Goal: Transaction & Acquisition: Purchase product/service

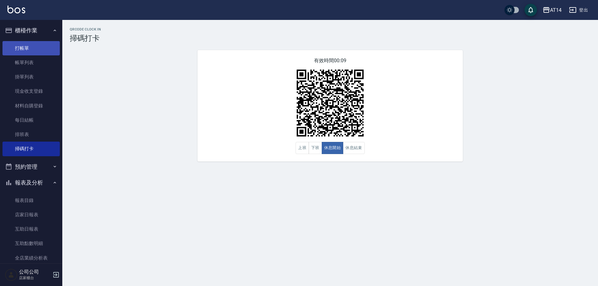
click at [32, 47] on link "打帳單" at bounding box center [30, 48] width 57 height 14
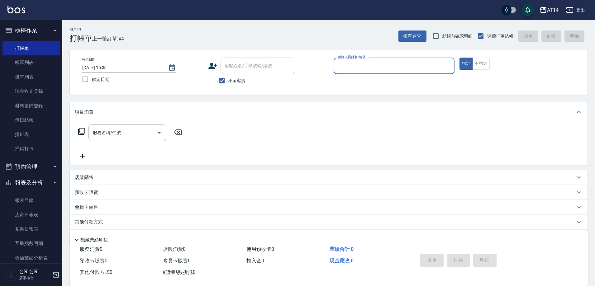
click at [358, 64] on input "服務人員姓名/編號" at bounding box center [393, 65] width 115 height 11
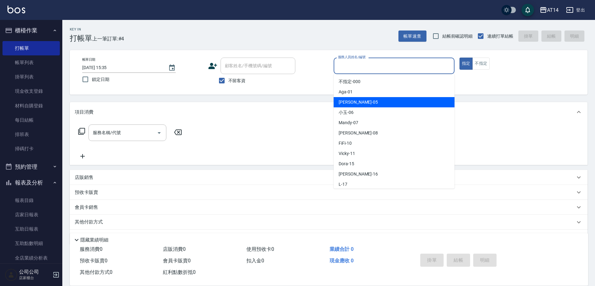
click at [352, 103] on span "Patty -05" at bounding box center [358, 102] width 39 height 7
type input "Patty-05"
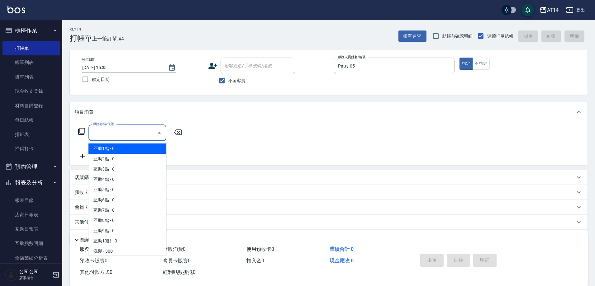
click at [134, 130] on input "服務名稱/代號" at bounding box center [122, 132] width 63 height 11
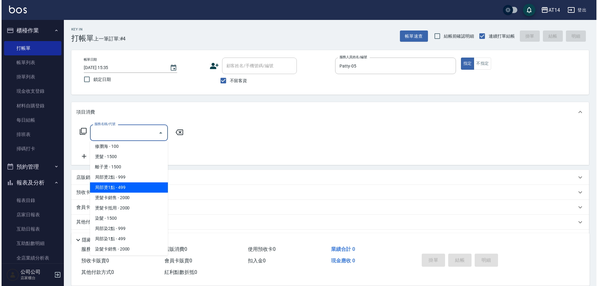
scroll to position [156, 0]
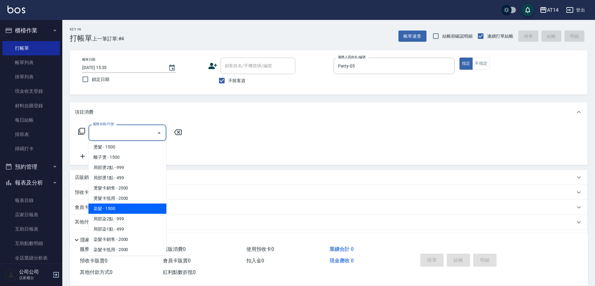
click at [112, 212] on span "染髮 - 1500" at bounding box center [127, 209] width 78 height 10
type input "染髮(041)"
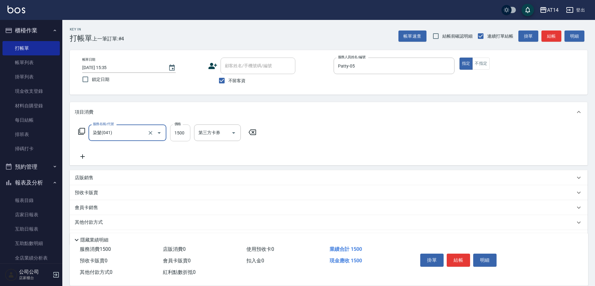
click at [178, 135] on input "1500" at bounding box center [180, 133] width 20 height 17
type input "3000"
click at [83, 157] on icon at bounding box center [82, 156] width 4 height 4
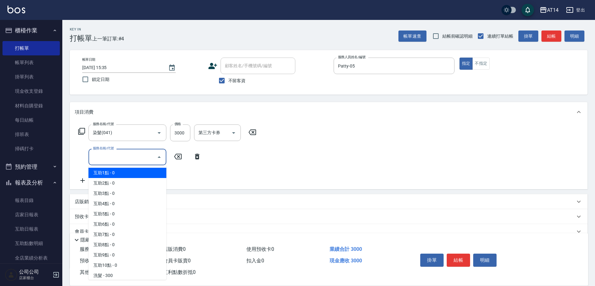
click at [107, 154] on input "服務名稱/代號" at bounding box center [122, 157] width 63 height 11
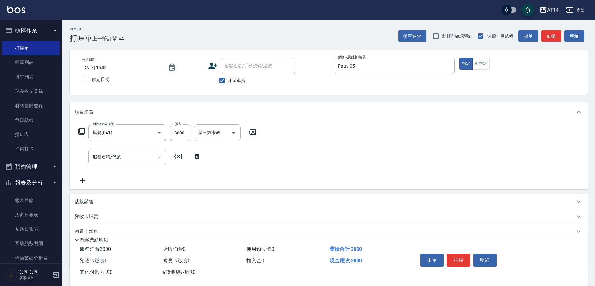
click at [190, 170] on div "服務名稱/代號 染髮(041) 服務名稱/代號 價格 3000 價格 第三方卡券 第三方卡券 服務名稱/代號 服務名稱/代號" at bounding box center [167, 155] width 185 height 60
click at [463, 259] on button "結帳" at bounding box center [458, 260] width 23 height 13
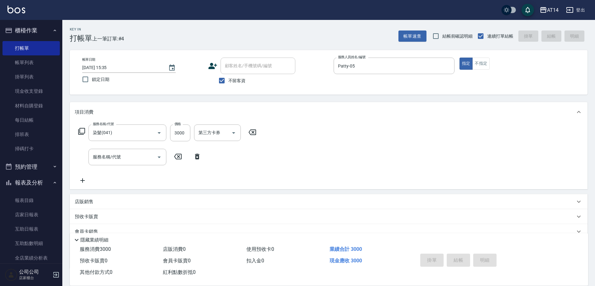
type input "2025/09/20 15:36"
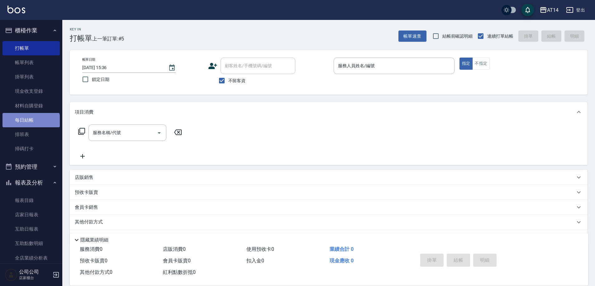
click at [31, 124] on link "每日結帳" at bounding box center [30, 120] width 57 height 14
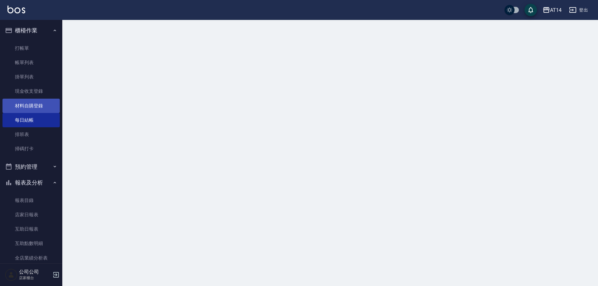
click at [33, 112] on link "材料自購登錄" at bounding box center [30, 106] width 57 height 14
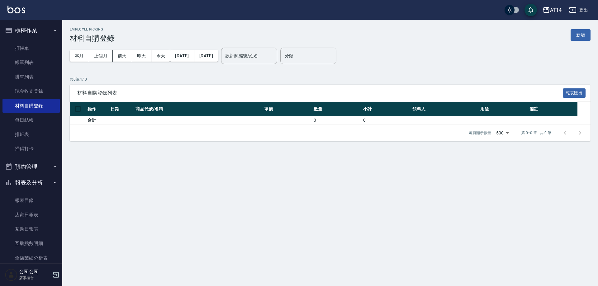
click at [578, 34] on button "新增" at bounding box center [581, 35] width 20 height 12
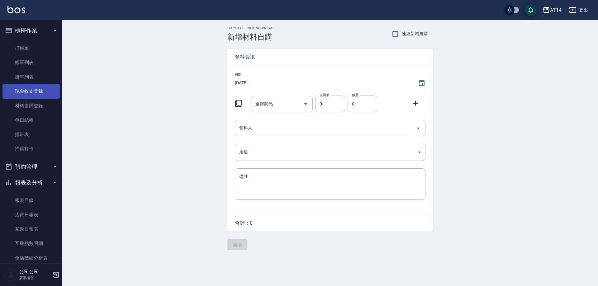
click at [42, 106] on link "材料自購登錄" at bounding box center [30, 106] width 57 height 14
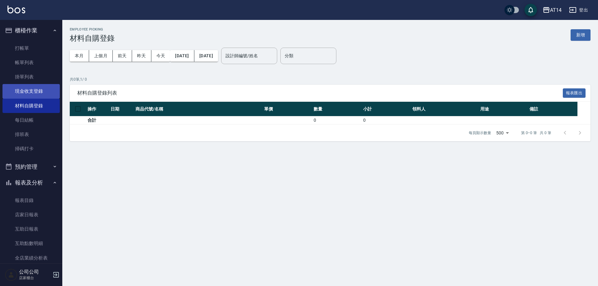
click at [38, 88] on link "現金收支登錄" at bounding box center [30, 91] width 57 height 14
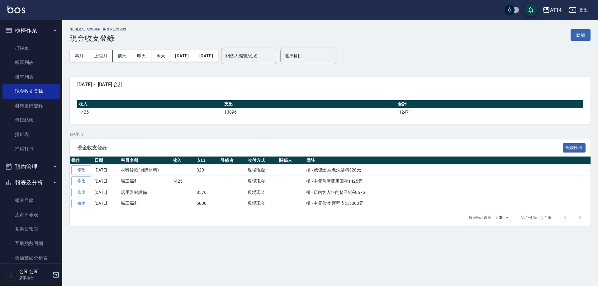
click at [579, 32] on button "新增" at bounding box center [581, 35] width 20 height 12
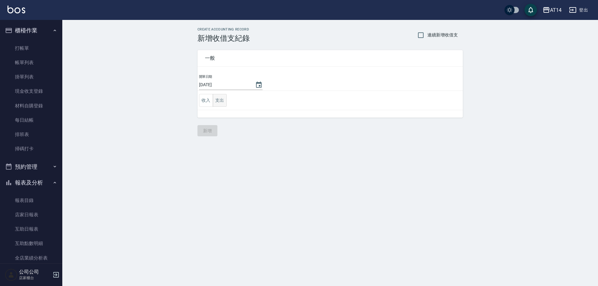
click at [223, 102] on button "支出" at bounding box center [220, 100] width 14 height 13
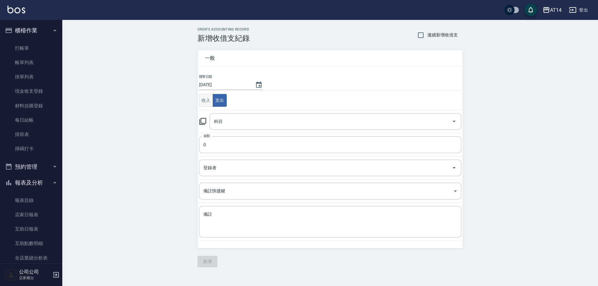
click at [210, 102] on button "收入" at bounding box center [206, 100] width 14 height 13
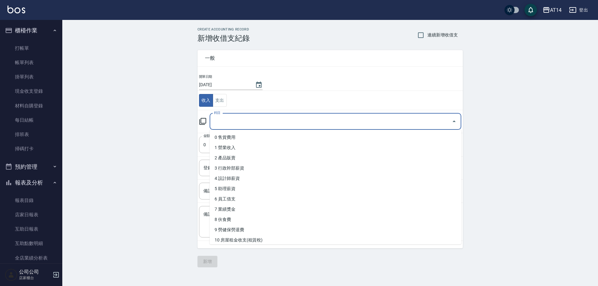
click at [247, 123] on input "科目" at bounding box center [330, 121] width 237 height 11
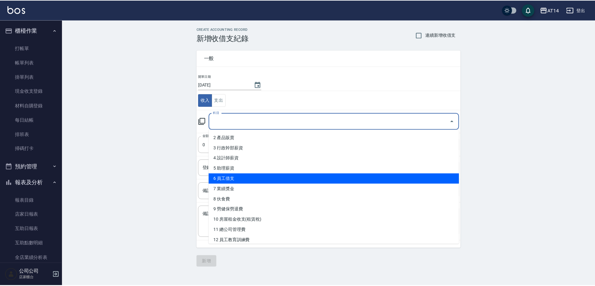
scroll to position [62, 0]
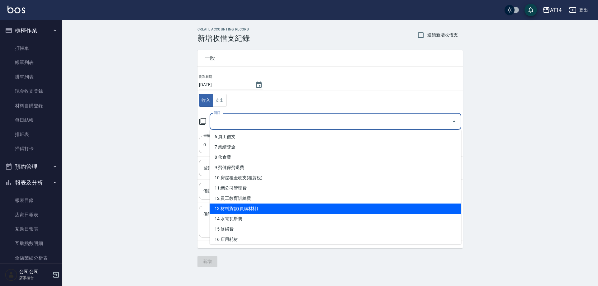
click at [256, 209] on li "13 材料貨款(員購材料)" at bounding box center [336, 209] width 252 height 10
type input "13 材料貨款(員購材料)"
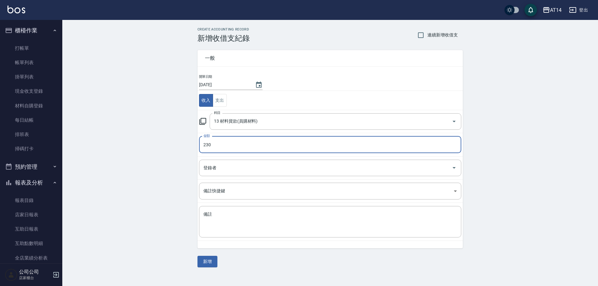
type input "230"
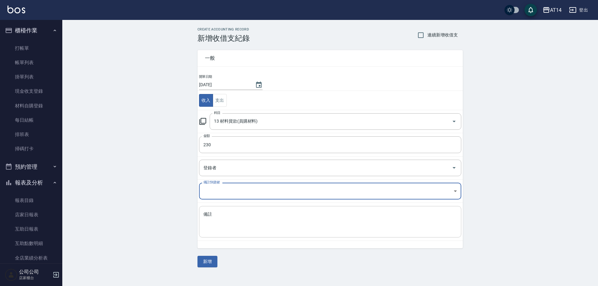
click at [226, 220] on textarea "備註" at bounding box center [329, 221] width 253 height 21
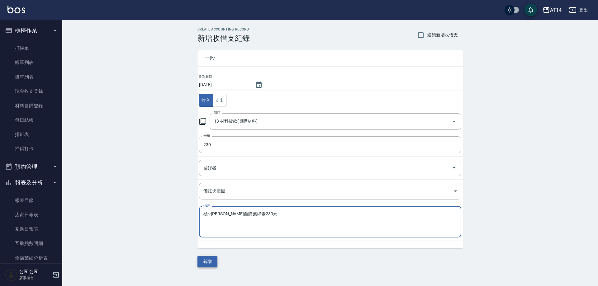
type textarea "櫃~潘婷自購葉綠素230元"
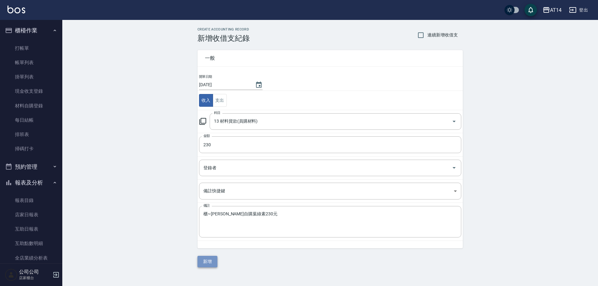
click at [210, 261] on button "新增" at bounding box center [207, 262] width 20 height 12
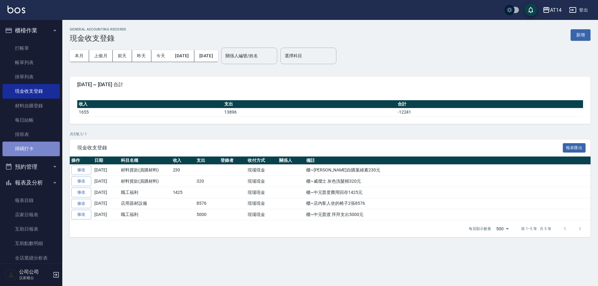
click at [40, 144] on link "掃碼打卡" at bounding box center [30, 149] width 57 height 14
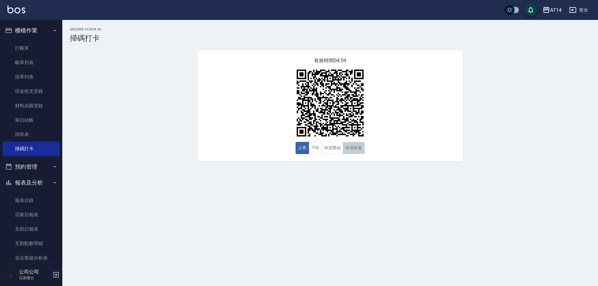
click at [352, 151] on button "休息結束" at bounding box center [354, 148] width 22 height 12
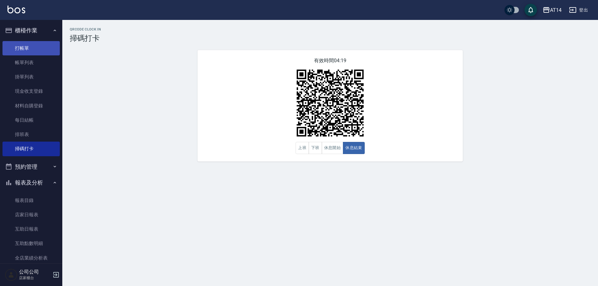
click at [30, 49] on link "打帳單" at bounding box center [30, 48] width 57 height 14
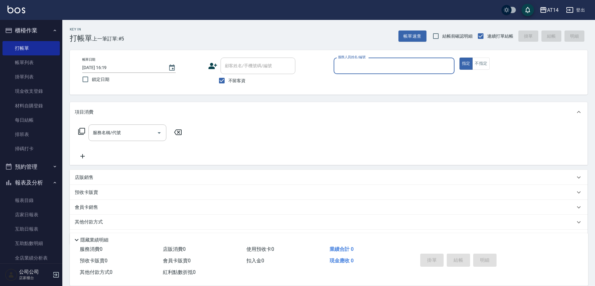
click at [352, 67] on input "服務人員姓名/編號" at bounding box center [393, 65] width 115 height 11
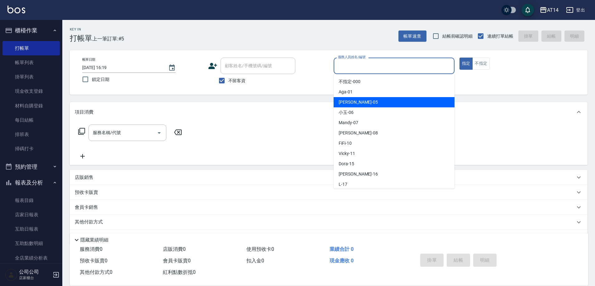
click at [353, 100] on span "Patty -05" at bounding box center [358, 102] width 39 height 7
type input "Patty-05"
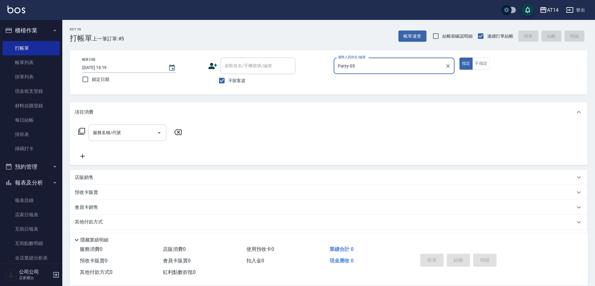
click at [132, 138] on input "服務名稱/代號" at bounding box center [122, 132] width 63 height 11
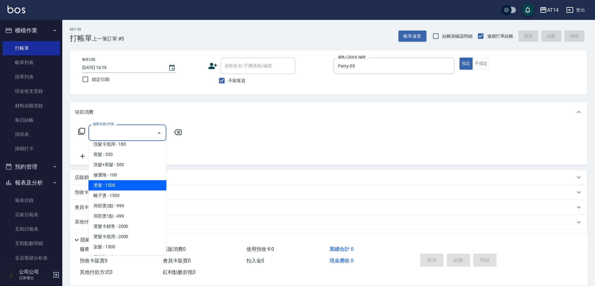
scroll to position [125, 0]
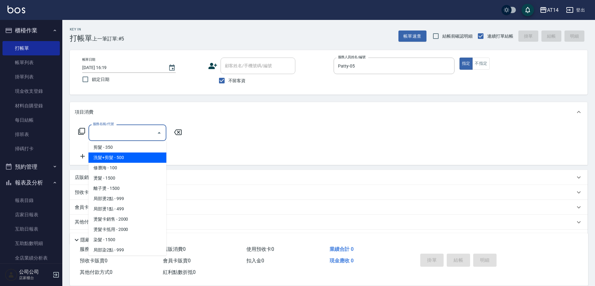
click at [119, 158] on span "洗髮+剪髮 - 500" at bounding box center [127, 158] width 78 height 10
type input "洗髮+剪髮(022)"
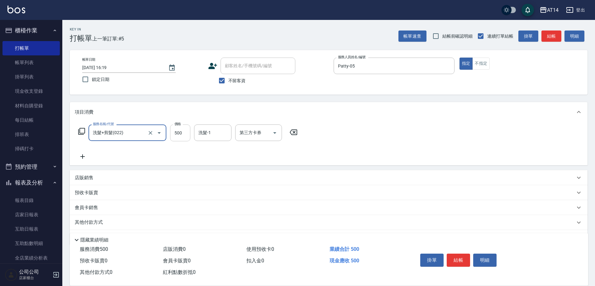
click at [176, 136] on input "500" at bounding box center [180, 133] width 20 height 17
type input "700"
click at [79, 155] on icon at bounding box center [83, 156] width 16 height 7
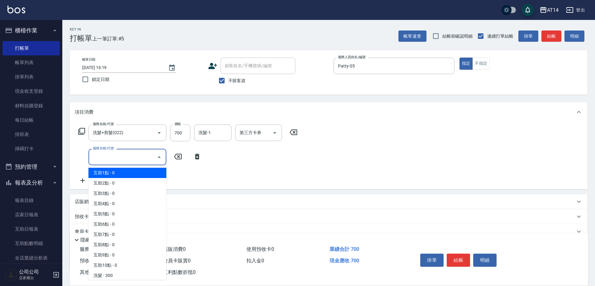
click at [96, 155] on input "服務名稱/代號" at bounding box center [122, 157] width 63 height 11
click at [103, 176] on span "互助1點 - 0" at bounding box center [127, 173] width 78 height 10
type input "互助1點(001)"
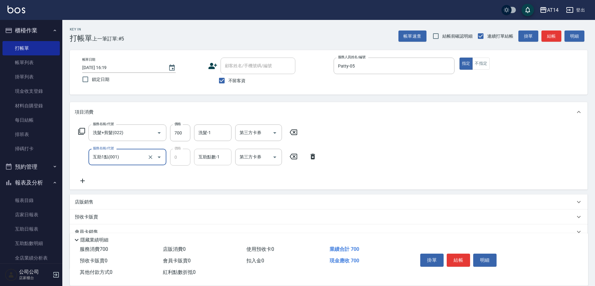
click at [206, 158] on input "互助點數-1" at bounding box center [213, 157] width 32 height 11
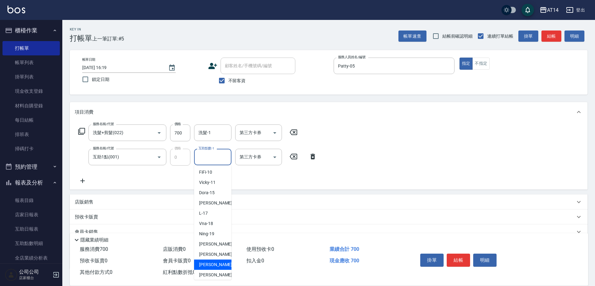
scroll to position [116, 0]
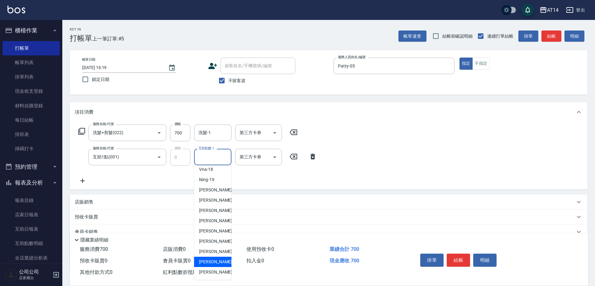
click at [218, 259] on span "[PERSON_NAME]-67" at bounding box center [218, 262] width 39 height 7
type input "[PERSON_NAME]-67"
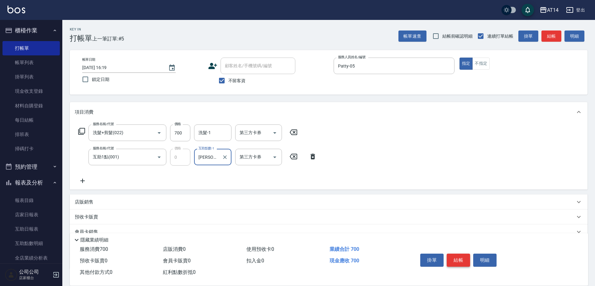
click at [456, 259] on button "結帳" at bounding box center [458, 260] width 23 height 13
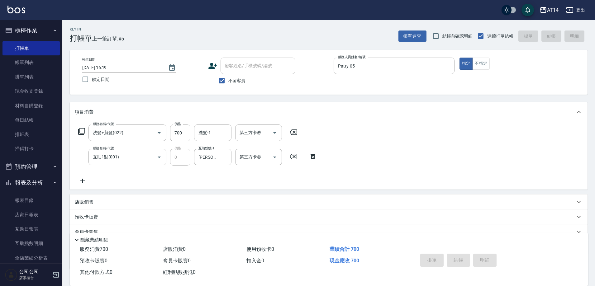
type input "2025/09/20 16:20"
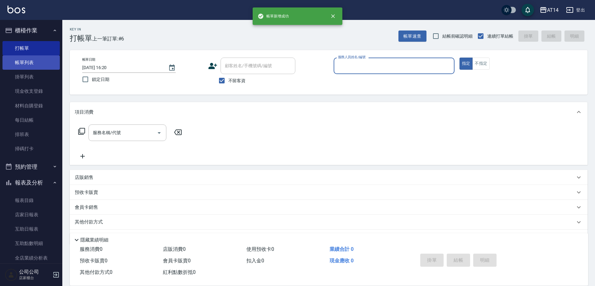
click at [37, 63] on link "帳單列表" at bounding box center [30, 62] width 57 height 14
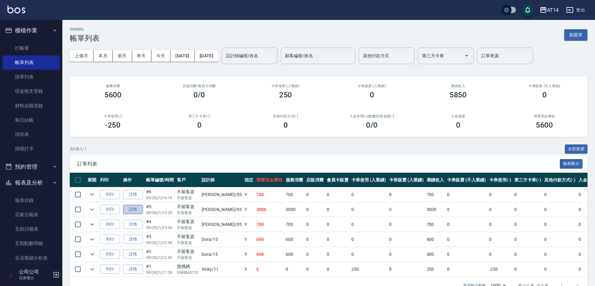
click at [136, 210] on link "詳情" at bounding box center [133, 210] width 20 height 10
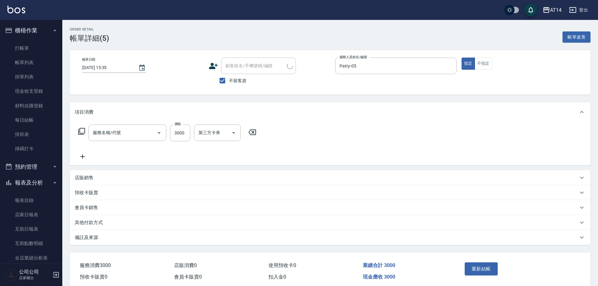
type input "2025/09/20 15:35"
checkbox input "true"
type input "Patty-05"
type input "染髮(041)"
click at [84, 157] on icon at bounding box center [82, 156] width 4 height 4
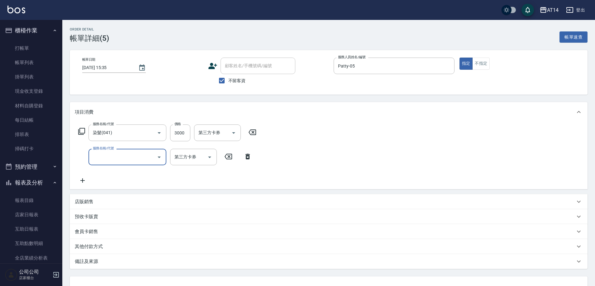
click at [102, 157] on input "服務名稱/代號" at bounding box center [122, 157] width 63 height 11
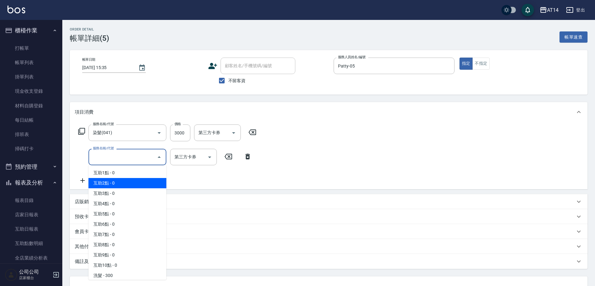
click at [108, 184] on span "互助2點 - 0" at bounding box center [127, 183] width 78 height 10
type input "互助2點(002)"
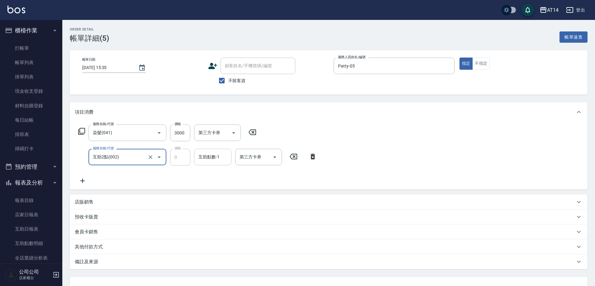
click at [203, 158] on input "互助點數-1" at bounding box center [213, 157] width 32 height 11
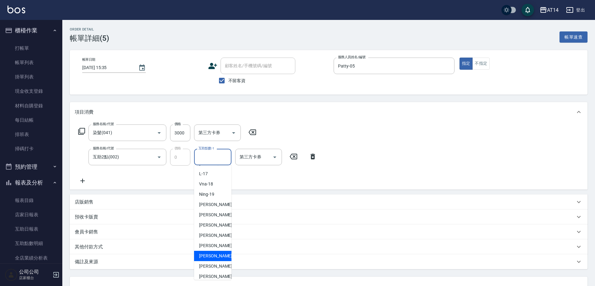
scroll to position [116, 0]
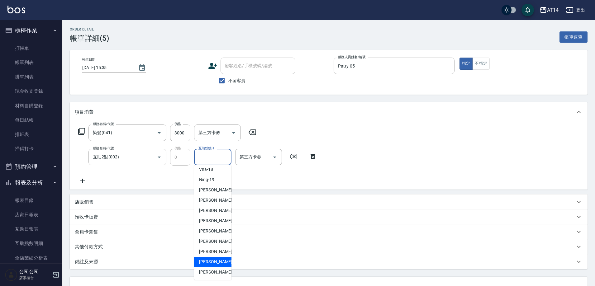
click at [215, 262] on span "[PERSON_NAME]-67" at bounding box center [218, 262] width 39 height 7
type input "[PERSON_NAME]-67"
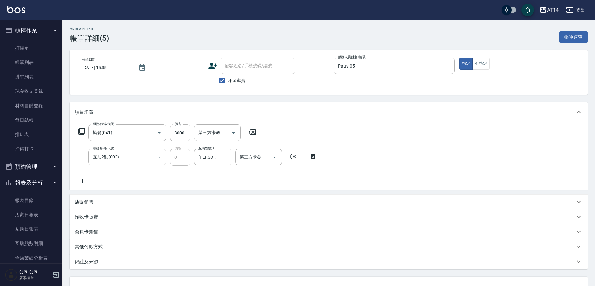
click at [85, 181] on icon at bounding box center [82, 181] width 4 height 4
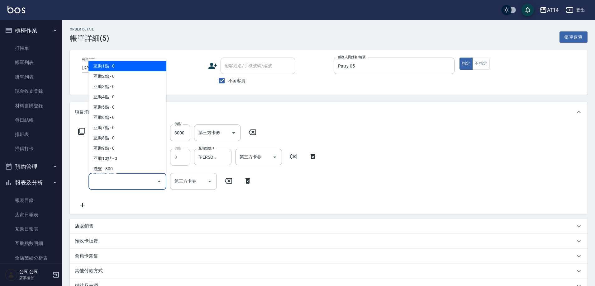
click at [103, 183] on input "服務名稱/代號" at bounding box center [122, 181] width 63 height 11
click at [125, 68] on span "互助1點 - 0" at bounding box center [127, 66] width 78 height 10
type input "互助1點(001)"
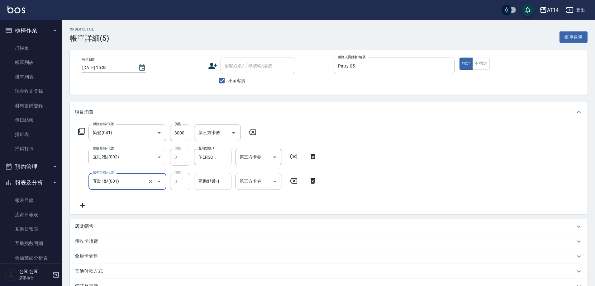
click at [209, 180] on div "互助點數-1 互助點數-1" at bounding box center [212, 181] width 37 height 17
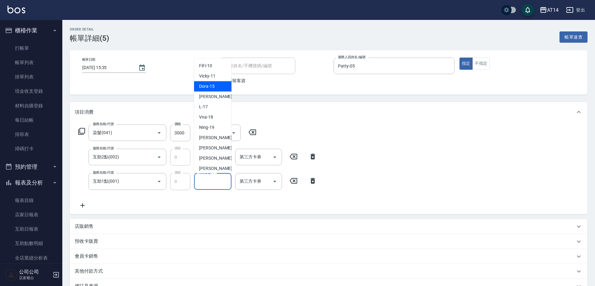
scroll to position [62, 0]
click at [221, 167] on div "楊明月 -63" at bounding box center [212, 168] width 37 height 10
type input "楊明月-63"
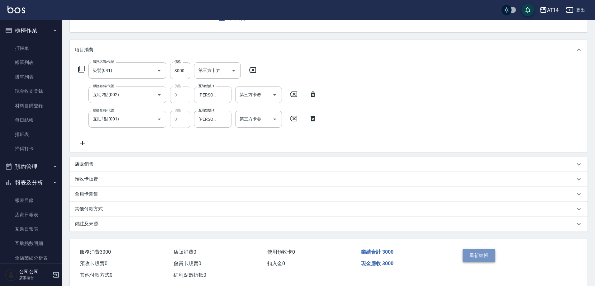
click at [482, 254] on button "重新結帳" at bounding box center [478, 255] width 33 height 13
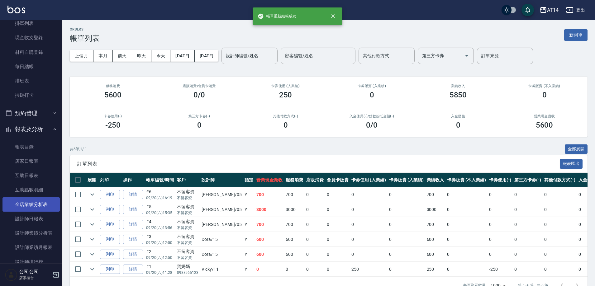
scroll to position [62, 0]
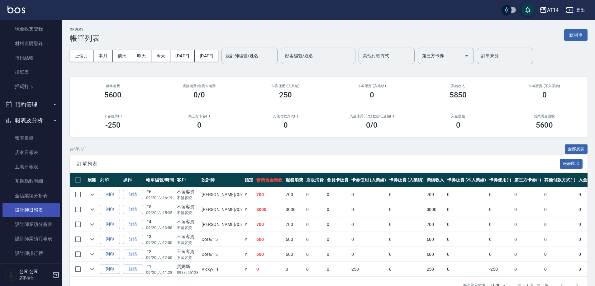
click at [27, 214] on link "設計師日報表" at bounding box center [30, 210] width 57 height 14
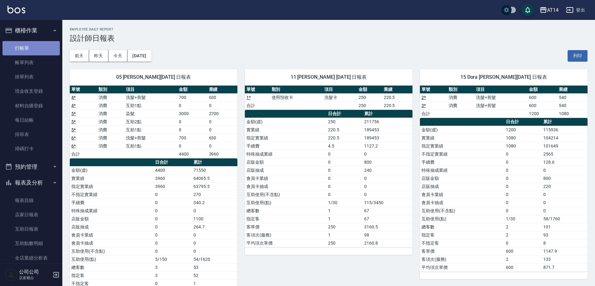
click at [37, 49] on link "打帳單" at bounding box center [30, 48] width 57 height 14
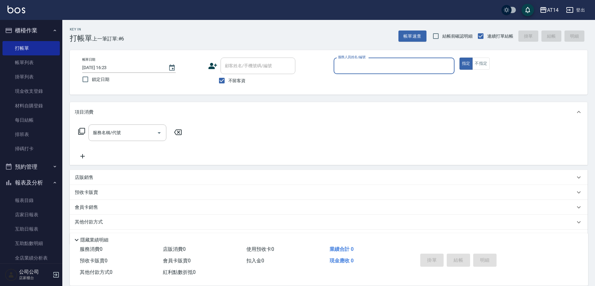
click at [230, 80] on span "不留客資" at bounding box center [236, 81] width 17 height 7
click at [228, 80] on input "不留客資" at bounding box center [221, 80] width 13 height 13
checkbox input "false"
click at [238, 65] on div "顧客姓名/手機號碼/編號 顧客姓名/手機號碼/編號" at bounding box center [257, 66] width 75 height 17
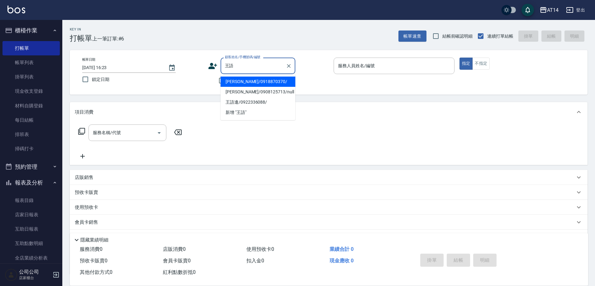
click at [251, 82] on li "王語彤/0918870370/" at bounding box center [257, 82] width 75 height 10
type input "王語彤/0918870370/"
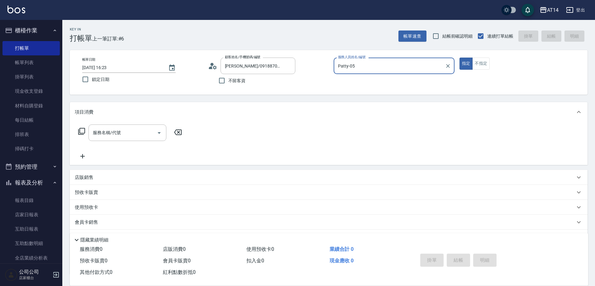
type input "Patty-05"
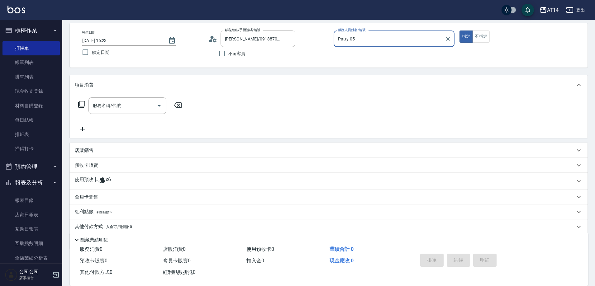
scroll to position [50, 0]
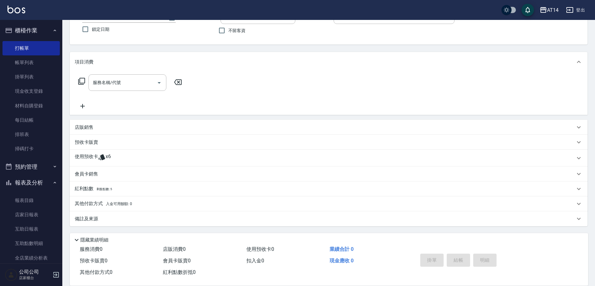
click at [103, 154] on icon at bounding box center [101, 157] width 7 height 7
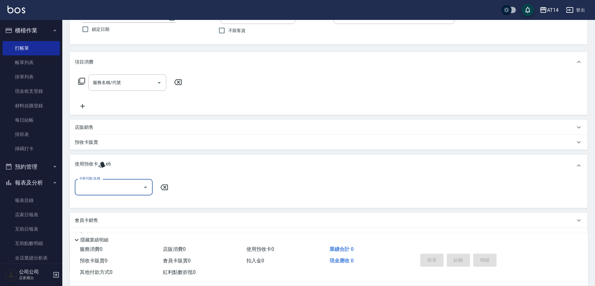
scroll to position [0, 0]
click at [98, 181] on div "卡券代號/名稱" at bounding box center [114, 187] width 78 height 17
click at [108, 205] on div "洗髮卡 剩餘6張" at bounding box center [114, 203] width 78 height 10
type input "洗髮卡"
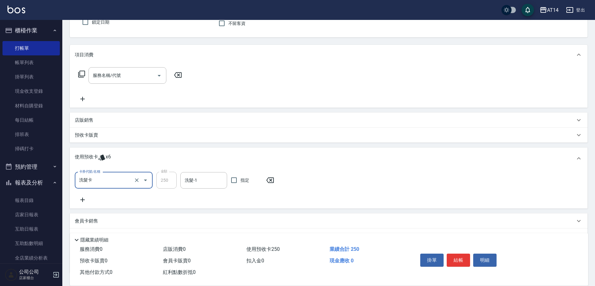
scroll to position [81, 0]
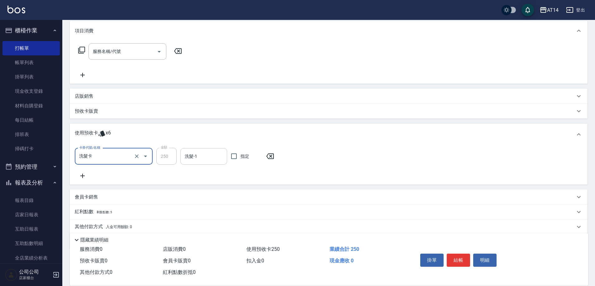
click at [196, 153] on input "洗髮-1" at bounding box center [203, 156] width 41 height 11
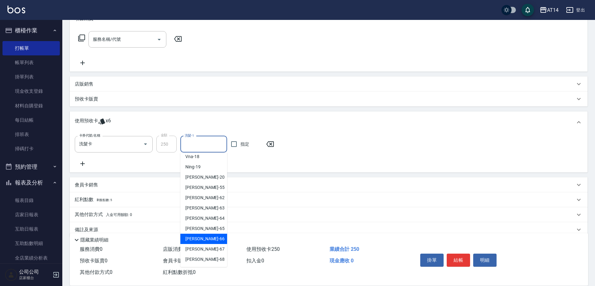
scroll to position [104, 0]
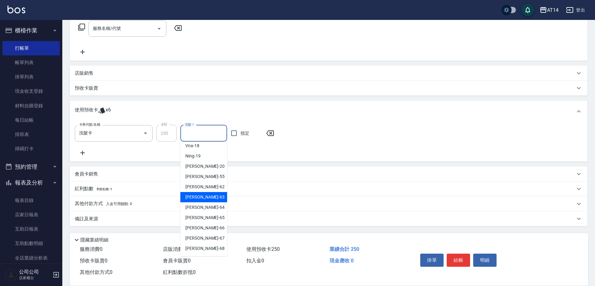
click at [204, 193] on div "楊明月 -63" at bounding box center [203, 197] width 47 height 10
type input "楊明月-63"
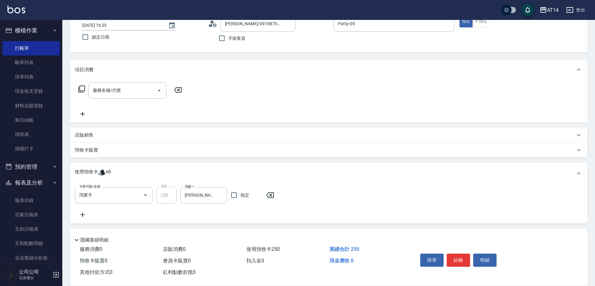
scroll to position [42, 0]
click at [457, 256] on button "結帳" at bounding box center [458, 260] width 23 height 13
type input "2025/09/20 16:24"
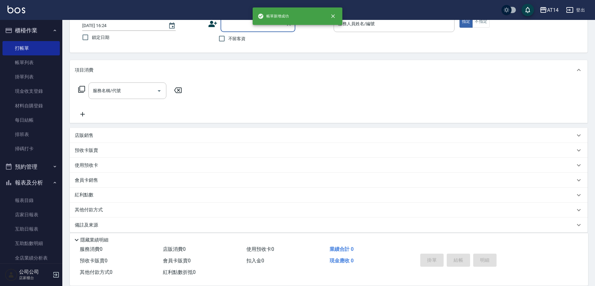
click at [241, 27] on input "顧客姓名/手機號碼/編號" at bounding box center [253, 23] width 60 height 11
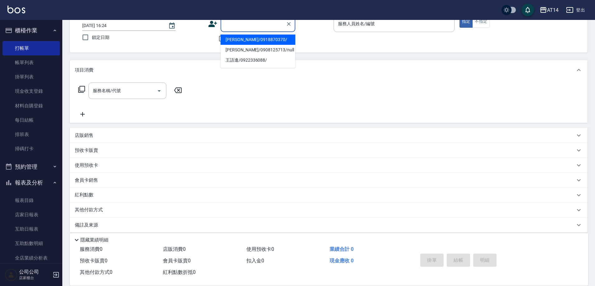
click at [242, 41] on li "王語彤/0918870370/" at bounding box center [257, 40] width 75 height 10
type input "王語彤/0918870370/"
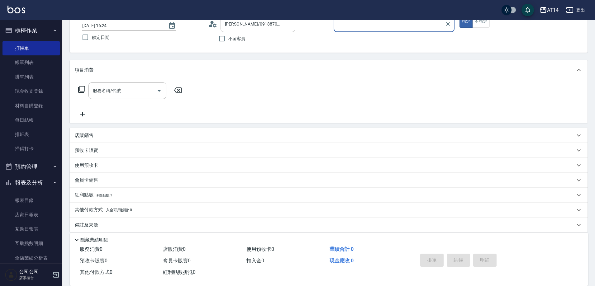
type input "Patty-05"
click at [353, 29] on input "Patty-05" at bounding box center [389, 23] width 106 height 11
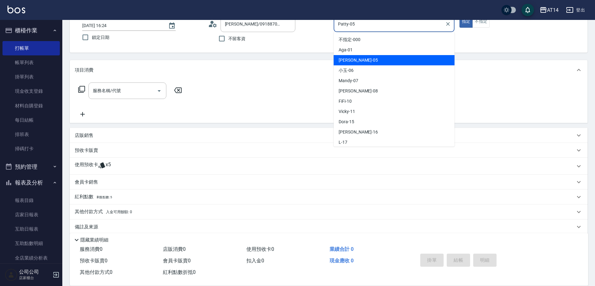
click at [337, 62] on div "Patty -05" at bounding box center [394, 60] width 121 height 10
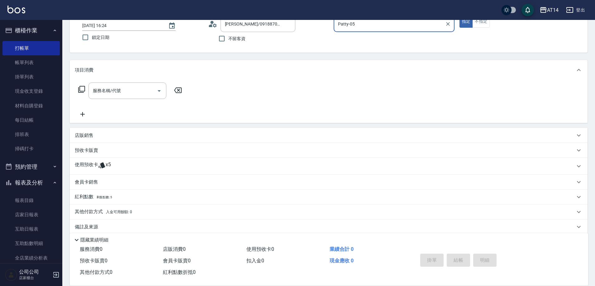
click at [102, 161] on div "使用預收卡 x5" at bounding box center [329, 166] width 518 height 17
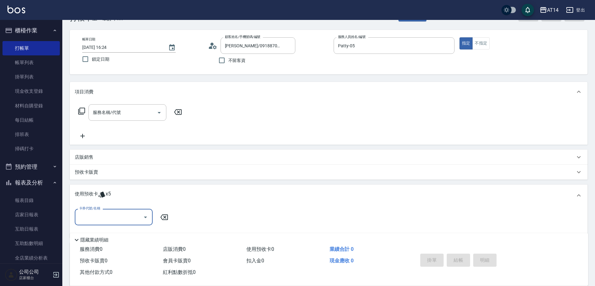
scroll to position [93, 0]
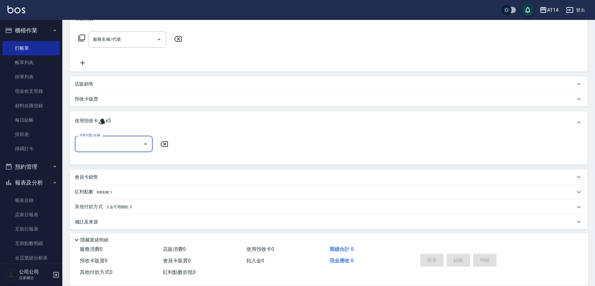
click at [121, 144] on input "卡券代號/名稱" at bounding box center [109, 144] width 63 height 11
click at [110, 158] on div "洗髮卡 剩餘5張" at bounding box center [114, 160] width 78 height 10
type input "洗髮卡"
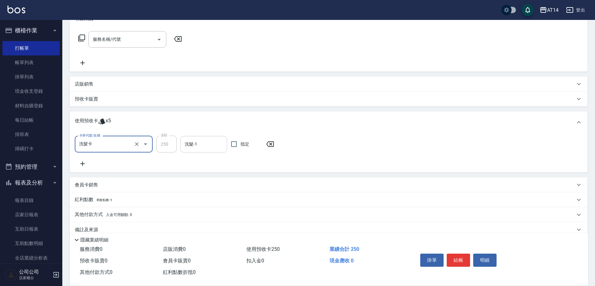
click at [191, 145] on input "洗髮-1" at bounding box center [203, 144] width 41 height 11
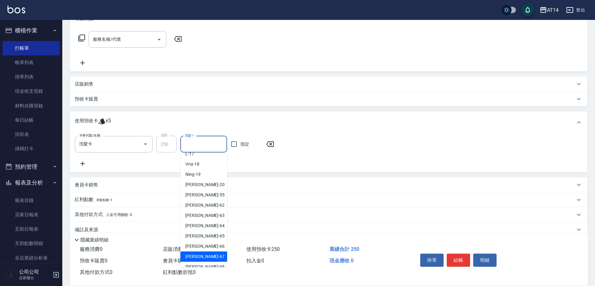
scroll to position [116, 0]
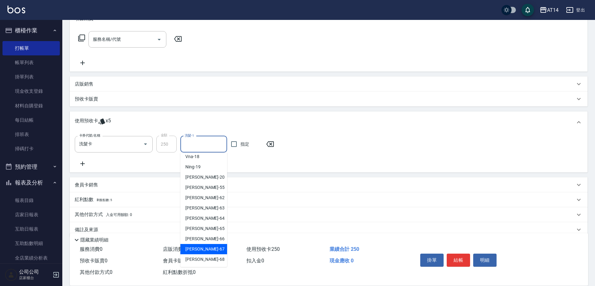
click at [201, 247] on span "[PERSON_NAME]-67" at bounding box center [204, 249] width 39 height 7
type input "[PERSON_NAME]-67"
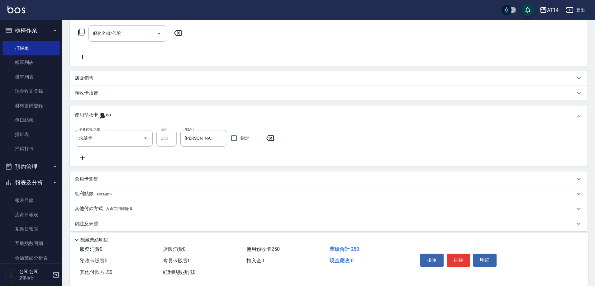
scroll to position [104, 0]
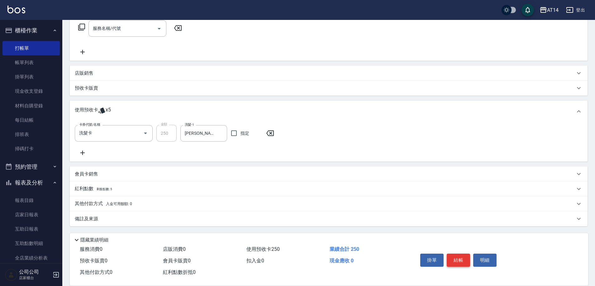
click at [459, 254] on button "結帳" at bounding box center [458, 260] width 23 height 13
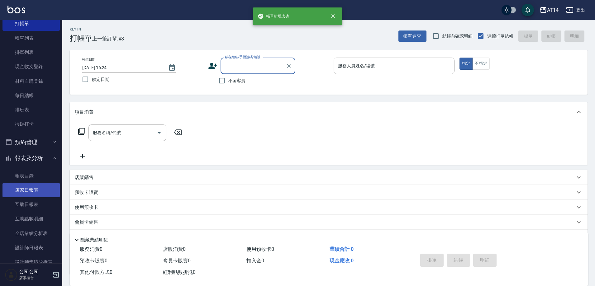
scroll to position [93, 0]
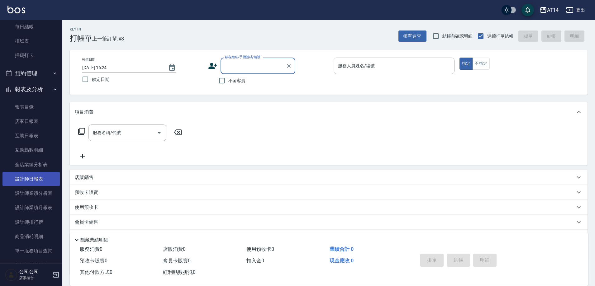
click at [38, 173] on link "設計師日報表" at bounding box center [30, 179] width 57 height 14
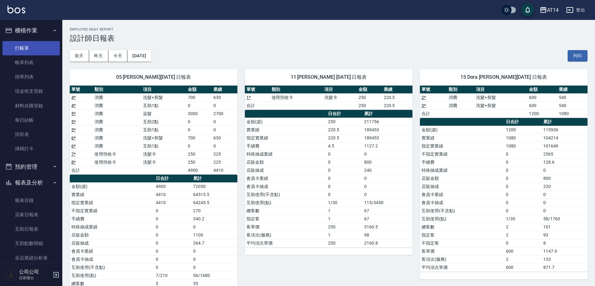
click at [23, 41] on link "打帳單" at bounding box center [30, 48] width 57 height 14
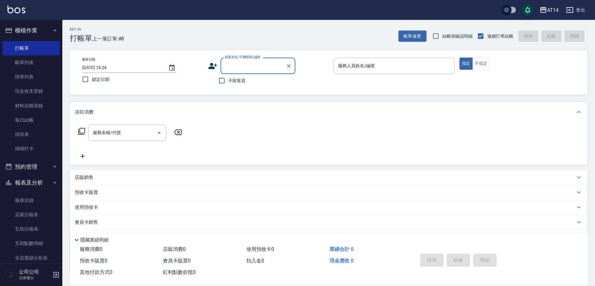
click at [33, 171] on button "預約管理" at bounding box center [30, 167] width 57 height 16
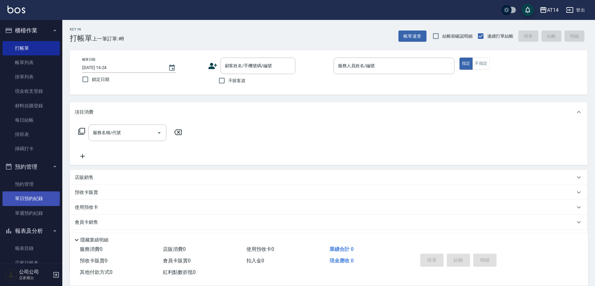
click at [43, 204] on link "單日預約紀錄" at bounding box center [30, 199] width 57 height 14
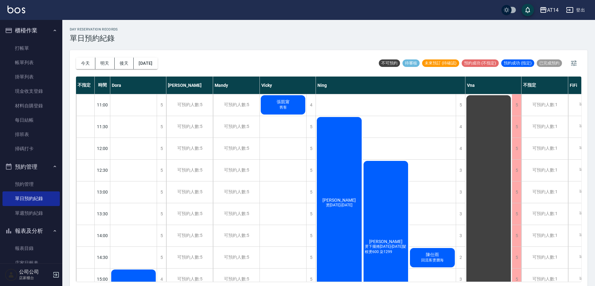
click at [329, 183] on div "董之瑄 燙1299-1899" at bounding box center [339, 203] width 47 height 174
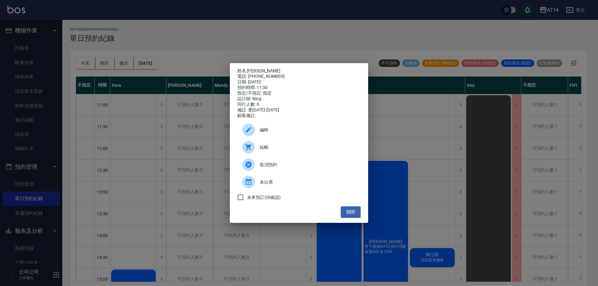
click at [311, 151] on span "結帳" at bounding box center [308, 147] width 96 height 7
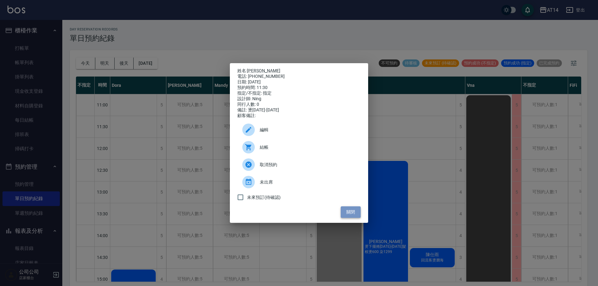
click at [355, 217] on button "關閉" at bounding box center [351, 212] width 20 height 12
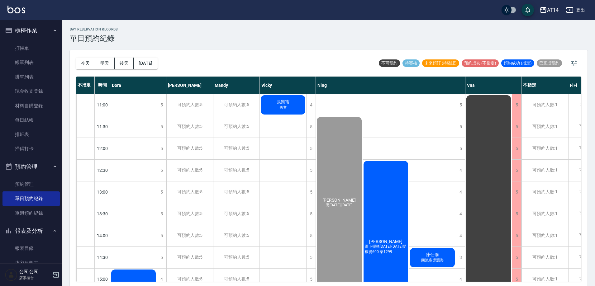
click at [383, 219] on div "王薇 燙下擺捲1299-1899髮根燙600 染1299" at bounding box center [385, 247] width 47 height 174
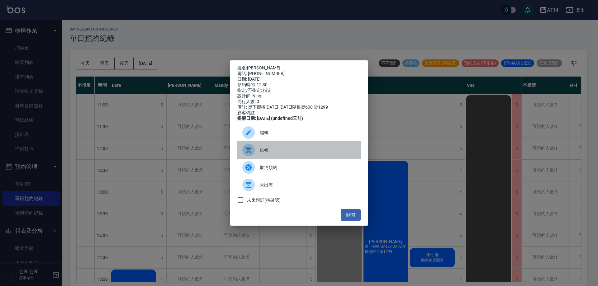
click at [264, 153] on span "結帳" at bounding box center [308, 150] width 96 height 7
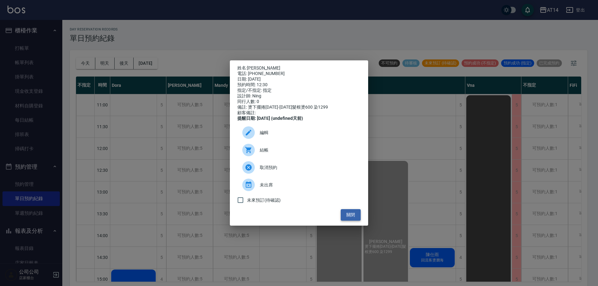
click at [350, 215] on button "關閉" at bounding box center [351, 215] width 20 height 12
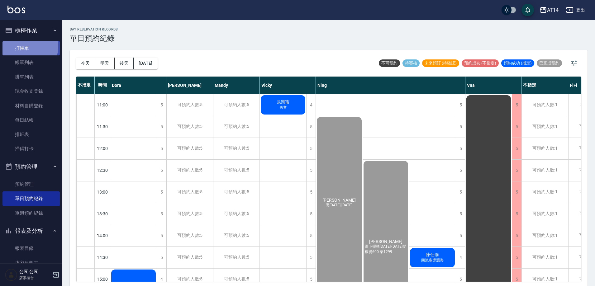
click at [25, 46] on link "打帳單" at bounding box center [30, 48] width 57 height 14
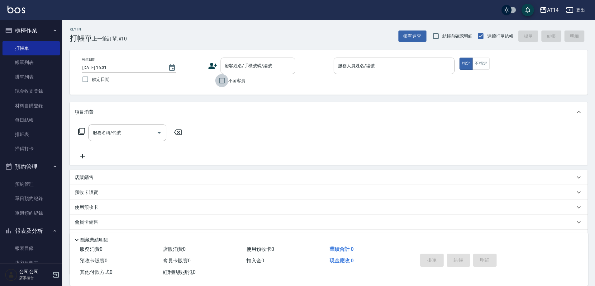
click at [222, 81] on input "不留客資" at bounding box center [221, 80] width 13 height 13
checkbox input "true"
click at [342, 66] on input "服務人員姓名/編號" at bounding box center [393, 65] width 115 height 11
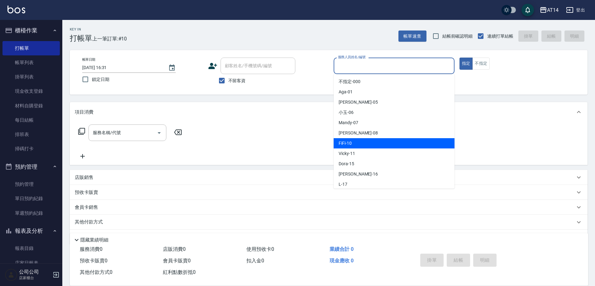
click at [356, 142] on div "FiFi -10" at bounding box center [394, 143] width 121 height 10
type input "FiFi-10"
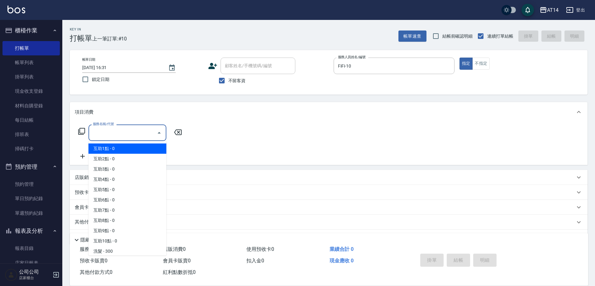
click at [141, 135] on input "服務名稱/代號" at bounding box center [122, 132] width 63 height 11
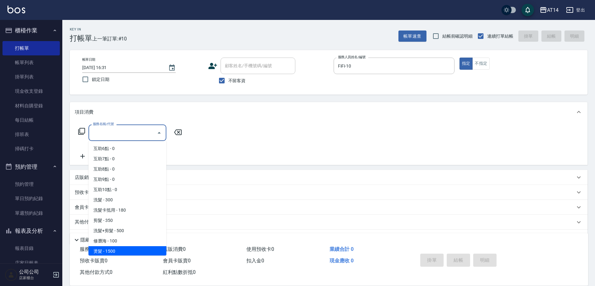
scroll to position [62, 0]
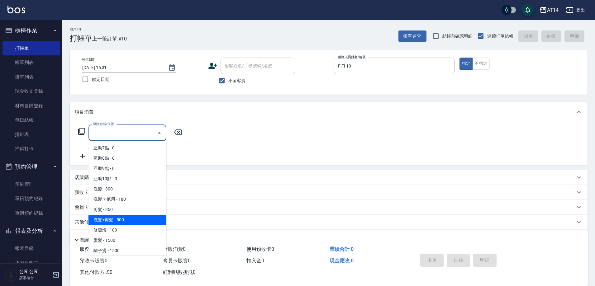
click at [126, 222] on span "洗髮+剪髮 - 500" at bounding box center [127, 220] width 78 height 10
type input "洗髮+剪髮(022)"
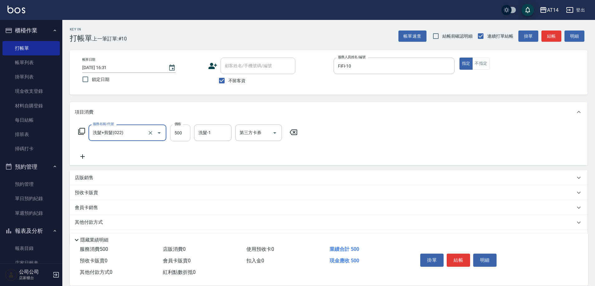
click at [183, 132] on input "500" at bounding box center [180, 133] width 20 height 17
type input "700"
click at [455, 255] on button "結帳" at bounding box center [458, 260] width 23 height 13
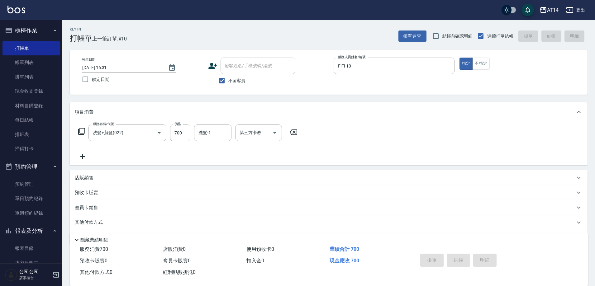
type input "2025/09/20 16:34"
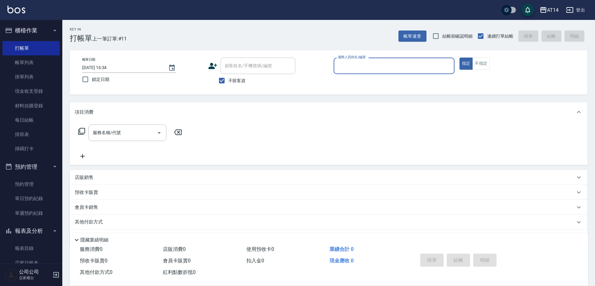
click at [30, 165] on button "預約管理" at bounding box center [30, 167] width 57 height 16
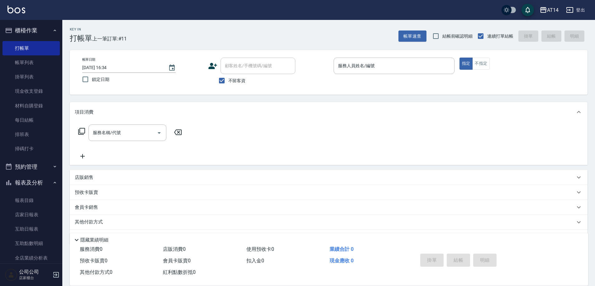
click at [39, 167] on button "預約管理" at bounding box center [30, 167] width 57 height 16
click at [36, 196] on link "單日預約紀錄" at bounding box center [30, 199] width 57 height 14
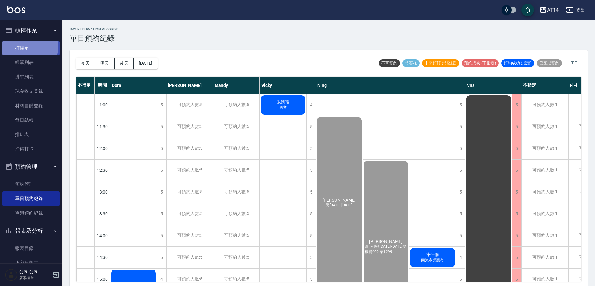
click at [17, 45] on link "打帳單" at bounding box center [30, 48] width 57 height 14
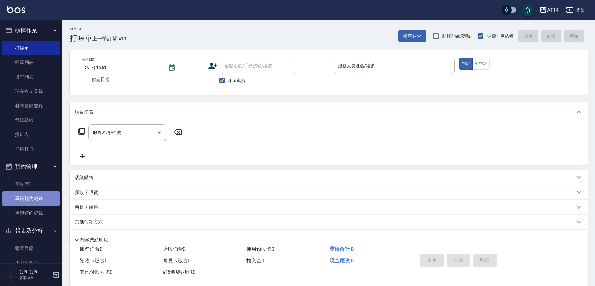
click at [37, 198] on link "單日預約紀錄" at bounding box center [30, 199] width 57 height 14
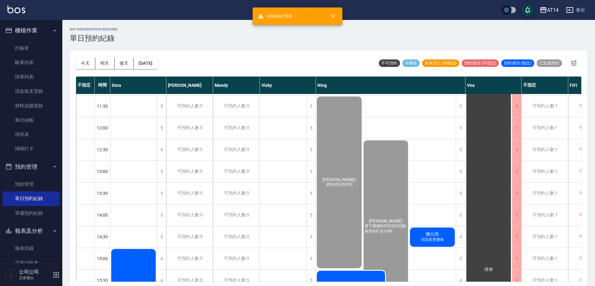
scroll to position [31, 0]
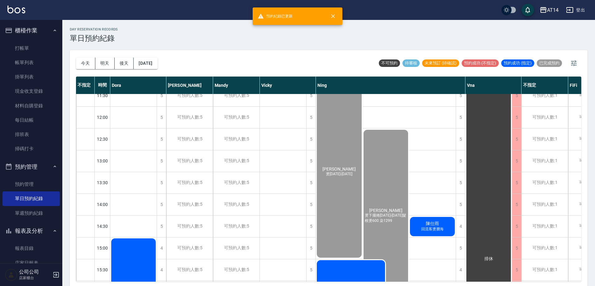
click at [428, 220] on div "陳仕雨 回流客燙瀏海" at bounding box center [432, 226] width 47 height 21
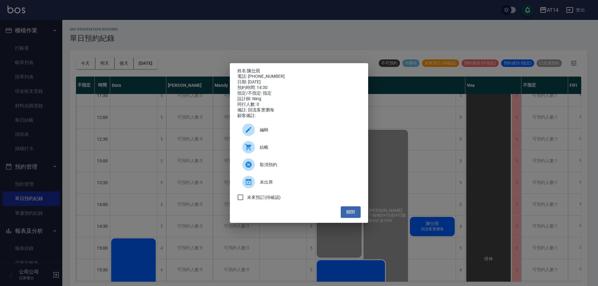
click at [321, 155] on div "結帳" at bounding box center [298, 147] width 123 height 17
click at [349, 217] on button "關閉" at bounding box center [351, 212] width 20 height 12
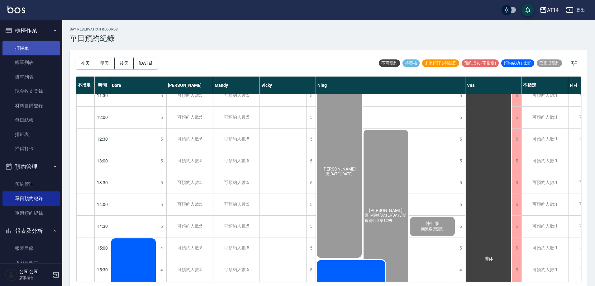
click at [23, 45] on link "打帳單" at bounding box center [30, 48] width 57 height 14
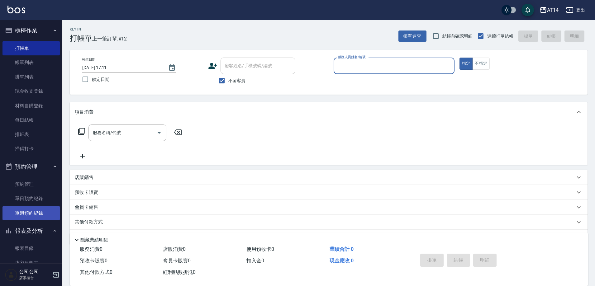
click at [35, 217] on link "單週預約紀錄" at bounding box center [30, 213] width 57 height 14
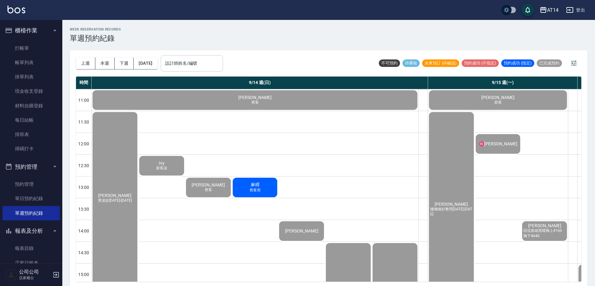
click at [199, 59] on div "設計師姓名/編號 設計師姓名/編號" at bounding box center [192, 63] width 62 height 17
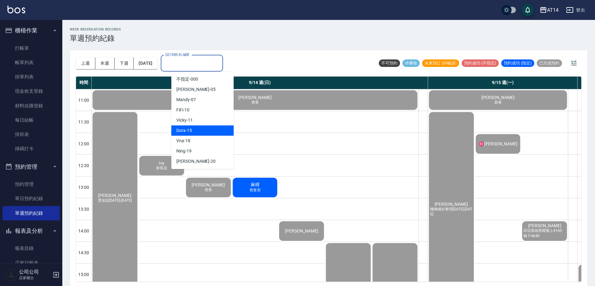
click at [201, 132] on div "Dora -15" at bounding box center [202, 130] width 62 height 10
type input "Dora-15"
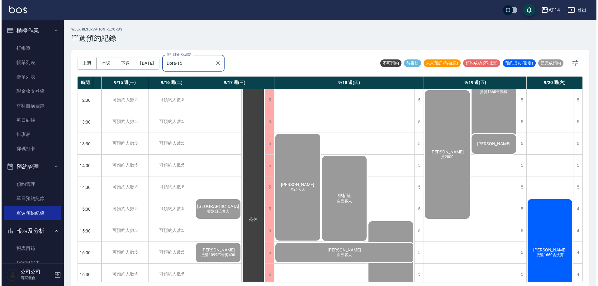
scroll to position [93, 41]
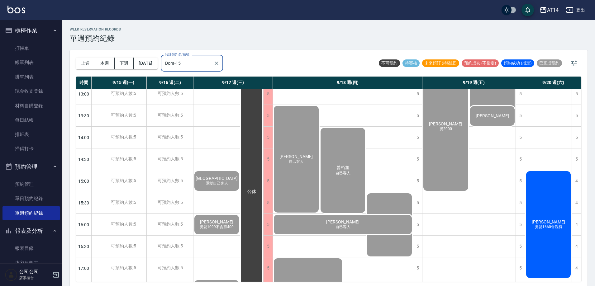
click at [539, 213] on div "簡丞祥 燙髮1660含洗剪" at bounding box center [548, 224] width 46 height 109
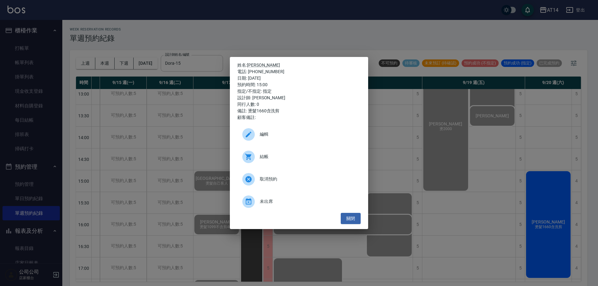
click at [325, 154] on span "結帳" at bounding box center [308, 157] width 96 height 7
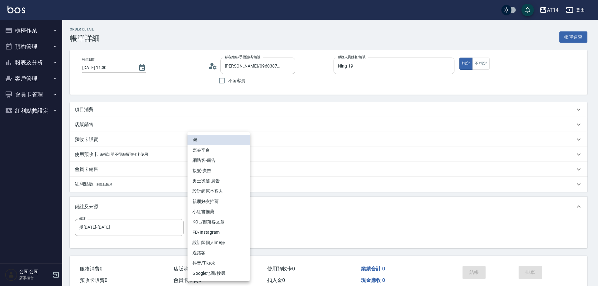
click at [222, 163] on li "網路客-廣告" at bounding box center [218, 160] width 62 height 10
type input "網路客-廣告"
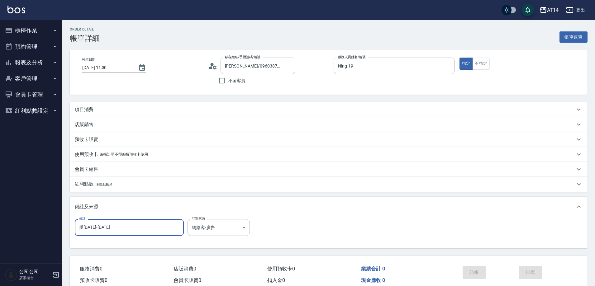
drag, startPoint x: 142, startPoint y: 224, endPoint x: 86, endPoint y: 223, distance: 56.7
click at [93, 223] on input "燙1299-1899" at bounding box center [129, 227] width 109 height 17
type input "燙"
drag, startPoint x: 147, startPoint y: 104, endPoint x: 144, endPoint y: 105, distance: 3.6
click at [147, 102] on div "項目消費" at bounding box center [329, 109] width 518 height 15
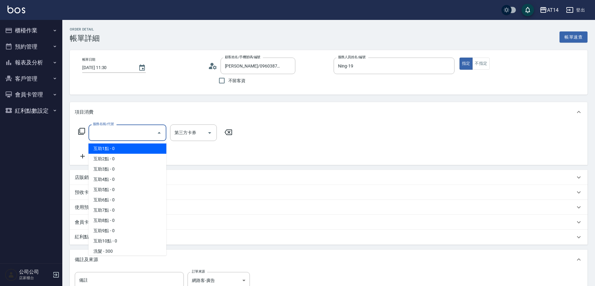
click at [120, 128] on input "服務名稱/代號" at bounding box center [122, 132] width 63 height 11
click at [122, 149] on span "互助1點 - 0" at bounding box center [127, 149] width 78 height 10
type input "互助1點(001)"
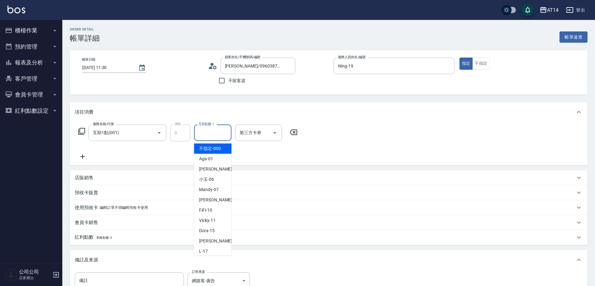
click at [200, 135] on input "互助點數-1" at bounding box center [213, 132] width 32 height 11
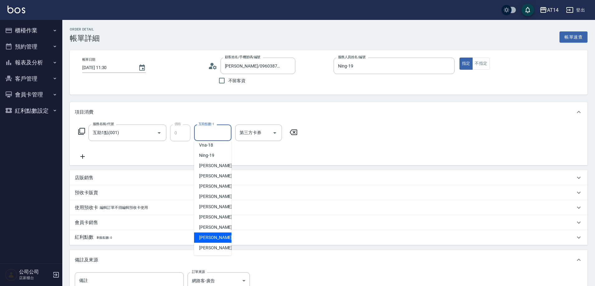
click at [215, 239] on span "[PERSON_NAME]-67" at bounding box center [218, 237] width 39 height 7
type input "[PERSON_NAME]-67"
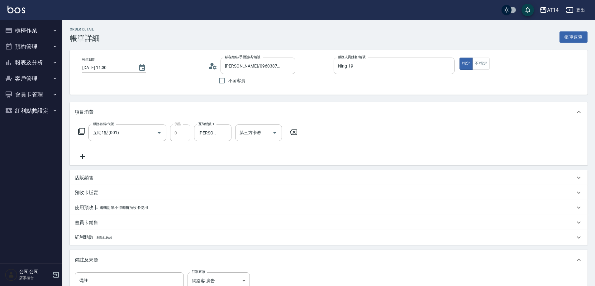
click at [84, 155] on icon at bounding box center [83, 156] width 16 height 7
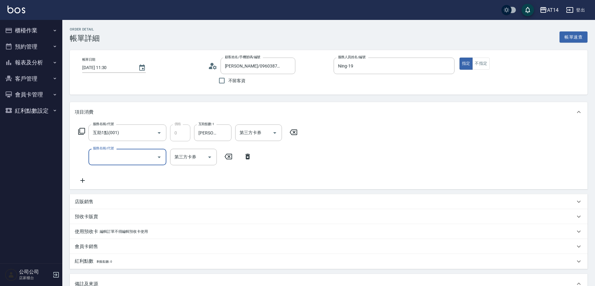
click at [105, 156] on input "服務名稱/代號" at bounding box center [122, 157] width 63 height 11
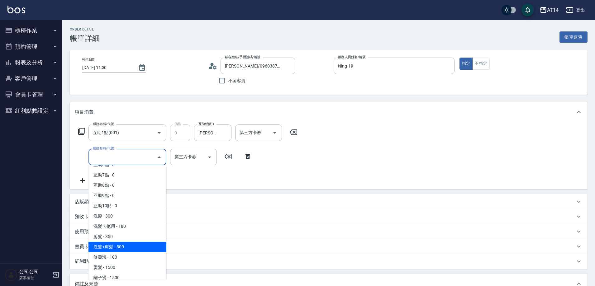
scroll to position [93, 0]
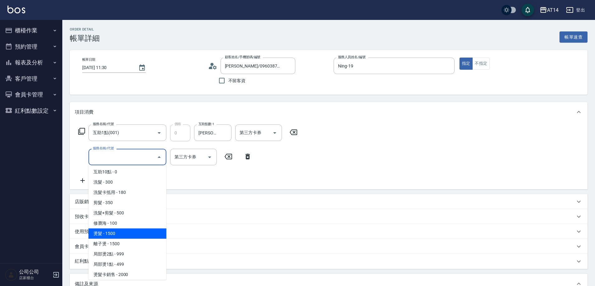
click at [121, 234] on span "燙髮 - 1500" at bounding box center [127, 234] width 78 height 10
type input "3"
type input "燙髮(031)"
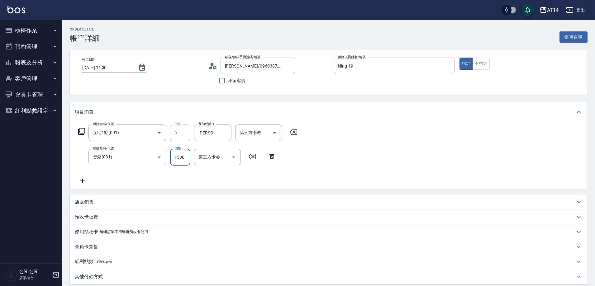
click at [178, 158] on input "1500" at bounding box center [180, 157] width 20 height 17
type input "1"
type input "0"
type input "189"
type input "4"
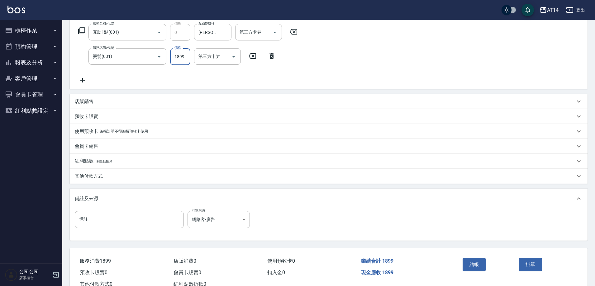
scroll to position [122, 0]
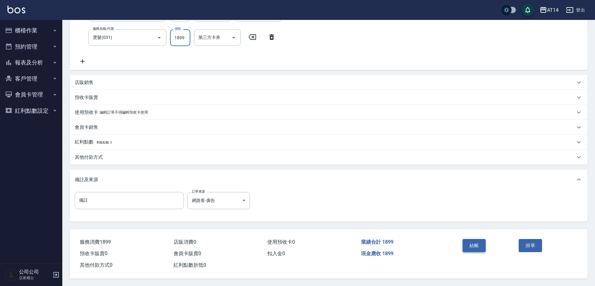
type input "1899"
click at [475, 239] on button "結帳" at bounding box center [473, 245] width 23 height 13
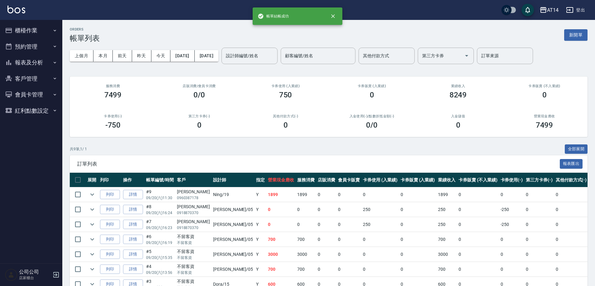
click at [39, 64] on button "報表及分析" at bounding box center [30, 62] width 57 height 16
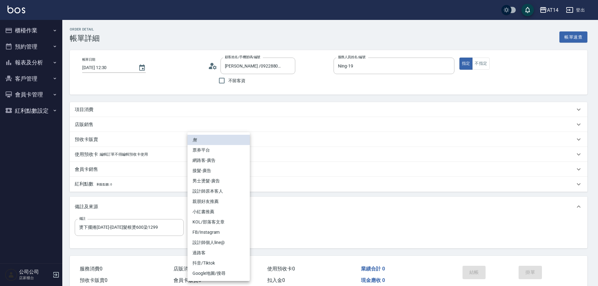
click at [215, 163] on li "網路客-廣告" at bounding box center [218, 160] width 62 height 10
type input "燙下擺捲1299-1899髮根燙600染1299"
type input "網路客-廣告"
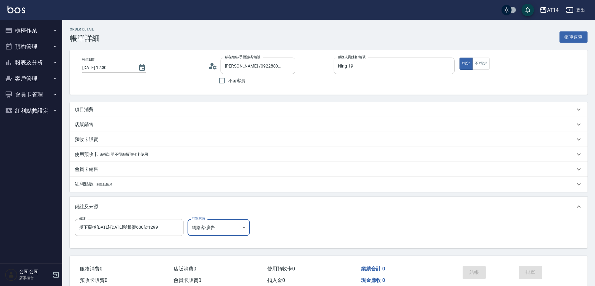
type input "燙下擺捲1299-1899髮根燙600染1299"
drag, startPoint x: 171, startPoint y: 225, endPoint x: 47, endPoint y: 239, distance: 124.1
click at [48, 239] on div "AT14 登出 櫃檯作業 打帳單 帳單列表 掛單列表 現金收支登錄 材料自購登錄 每日結帳 排班表 掃碼打卡 預約管理 預約管理 單日預約紀錄 單週預約紀錄 …" at bounding box center [297, 156] width 595 height 313
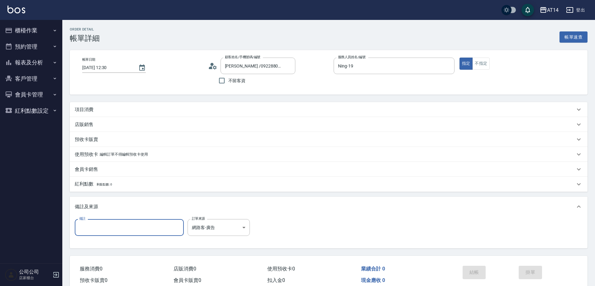
click at [123, 108] on div "項目消費" at bounding box center [325, 110] width 500 height 7
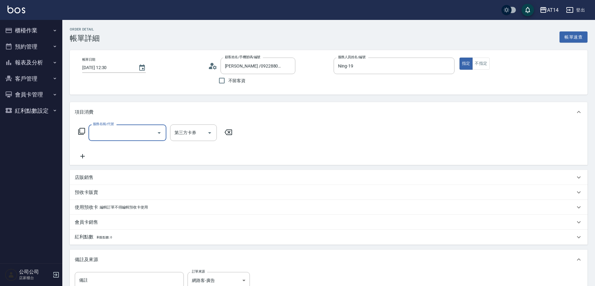
click at [120, 129] on input "服務名稱/代號" at bounding box center [122, 132] width 63 height 11
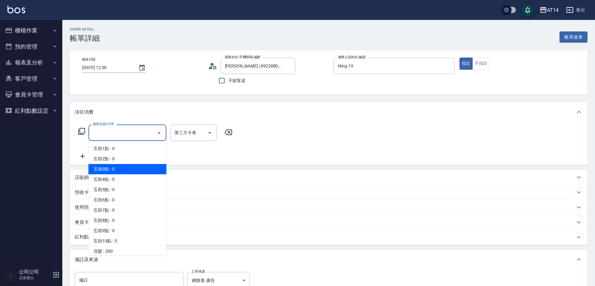
click at [133, 168] on span "互助3點 - 0" at bounding box center [127, 169] width 78 height 10
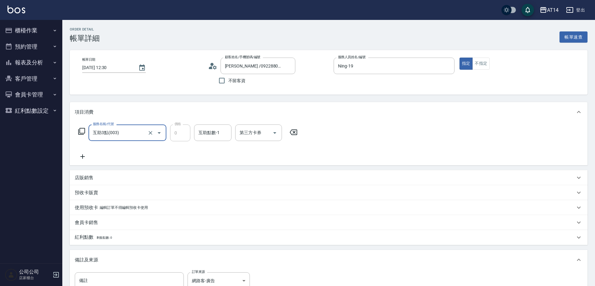
click at [140, 135] on input "互助3點(003)" at bounding box center [118, 132] width 55 height 11
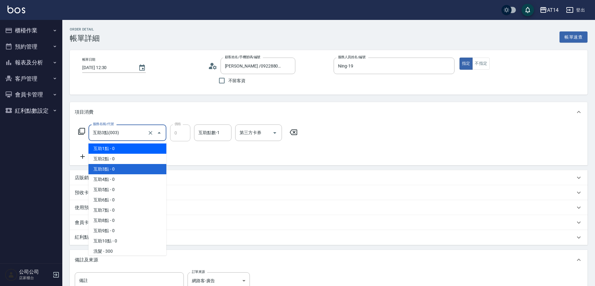
click at [134, 145] on span "互助1點 - 0" at bounding box center [127, 149] width 78 height 10
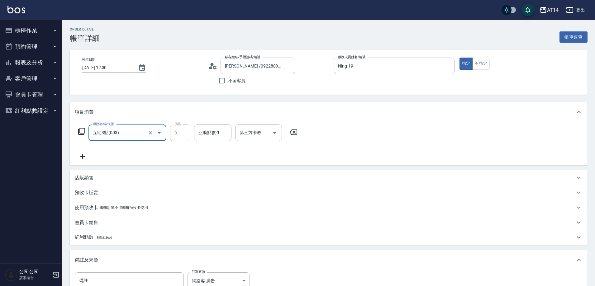
type input "互助1點(001)"
click at [200, 132] on div "互助點數-1 互助點數-1" at bounding box center [212, 133] width 37 height 17
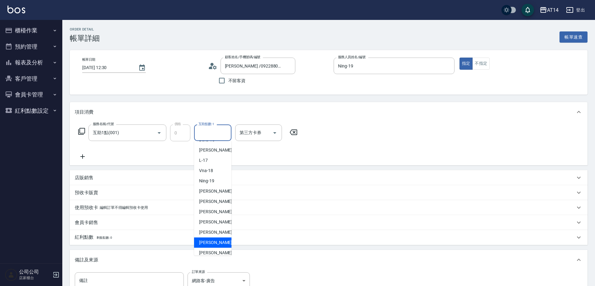
scroll to position [116, 0]
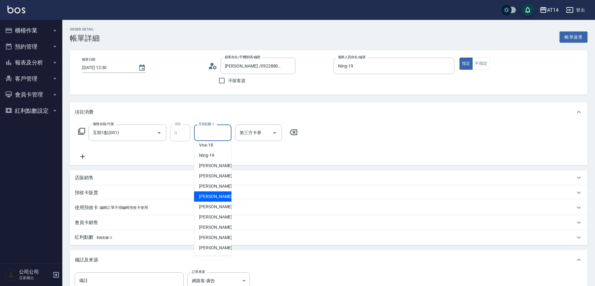
click at [212, 197] on span "楊明月 -63" at bounding box center [218, 196] width 39 height 7
type input "楊明月-63"
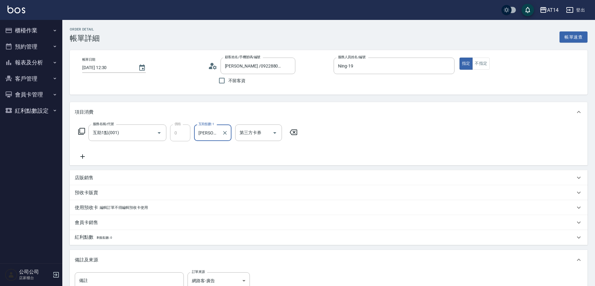
click at [83, 156] on icon at bounding box center [83, 156] width 16 height 7
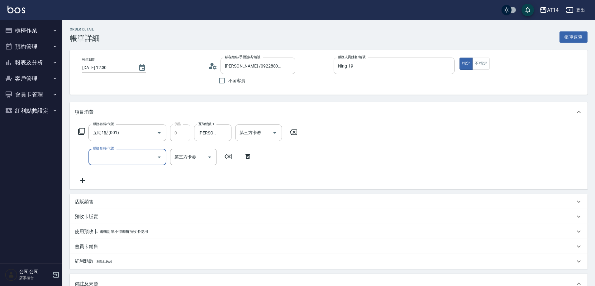
click at [111, 158] on input "服務名稱/代號" at bounding box center [122, 157] width 63 height 11
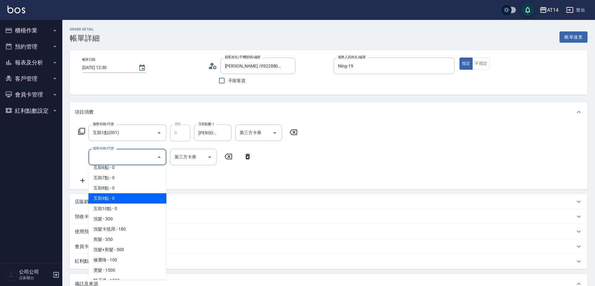
scroll to position [62, 0]
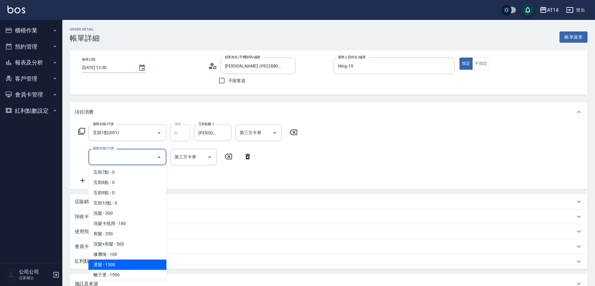
click at [129, 263] on span "燙髮 - 1500" at bounding box center [127, 265] width 78 height 10
type input "3"
type input "燙髮(031)"
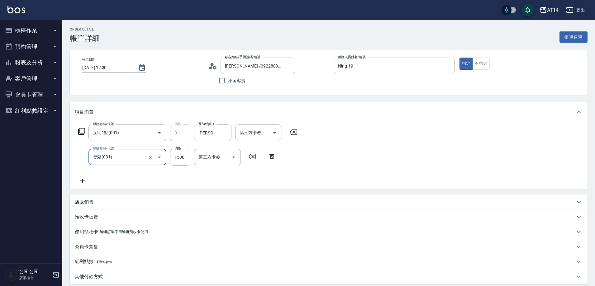
click at [82, 179] on icon at bounding box center [83, 180] width 16 height 7
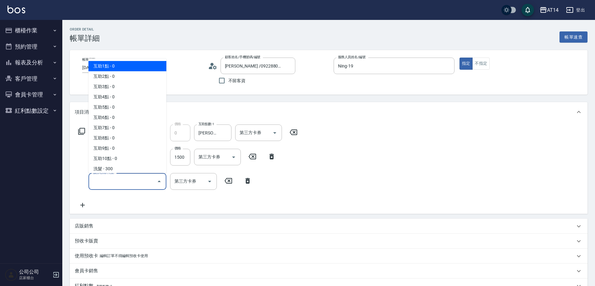
click at [106, 178] on input "服務名稱/代號" at bounding box center [122, 181] width 63 height 11
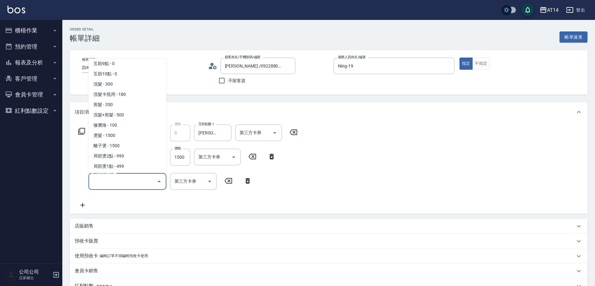
scroll to position [156, 0]
click at [120, 126] on span "染髮 - 1500" at bounding box center [127, 126] width 78 height 10
type input "6"
type input "染髮(041)"
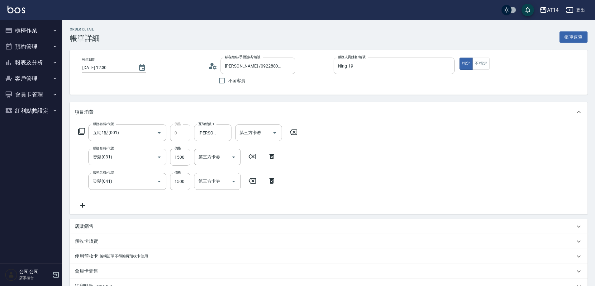
click at [85, 207] on icon at bounding box center [83, 205] width 16 height 7
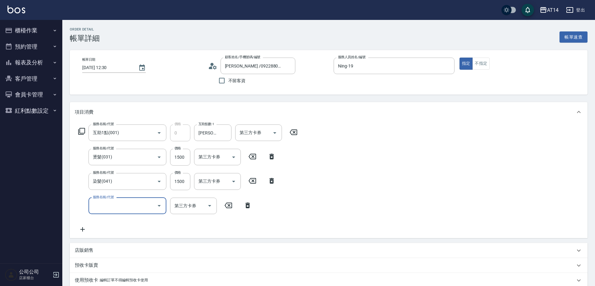
click at [107, 199] on label "服務名稱/代號" at bounding box center [103, 197] width 21 height 5
click at [107, 201] on input "服務名稱/代號" at bounding box center [122, 206] width 63 height 11
click at [117, 204] on input "服務名稱/代號" at bounding box center [122, 206] width 63 height 11
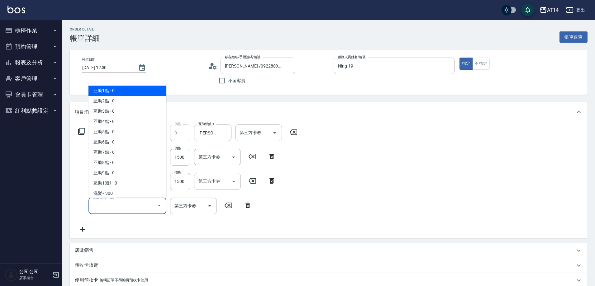
click at [116, 93] on span "互助1點 - 0" at bounding box center [127, 91] width 78 height 10
type input "互助1點(001)"
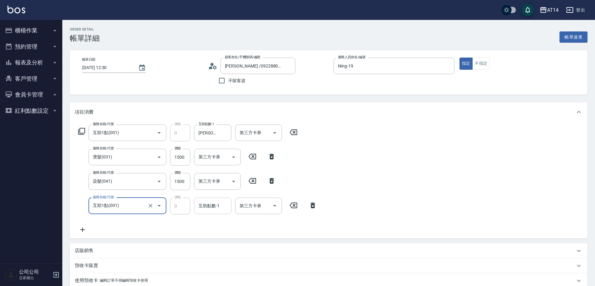
click at [202, 206] on div "互助點數-1 互助點數-1" at bounding box center [212, 206] width 37 height 17
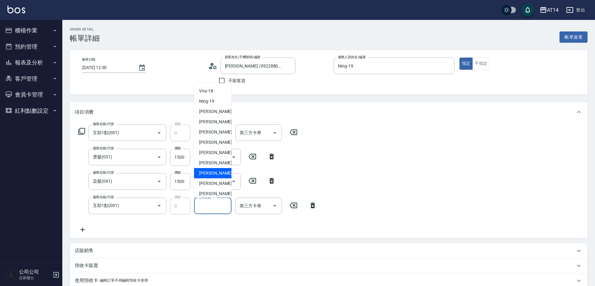
scroll to position [116, 0]
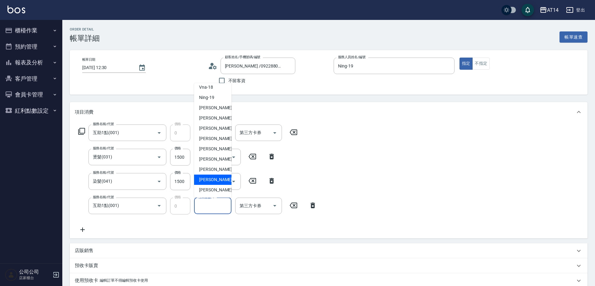
click at [215, 179] on span "[PERSON_NAME]-67" at bounding box center [218, 180] width 39 height 7
type input "[PERSON_NAME]-67"
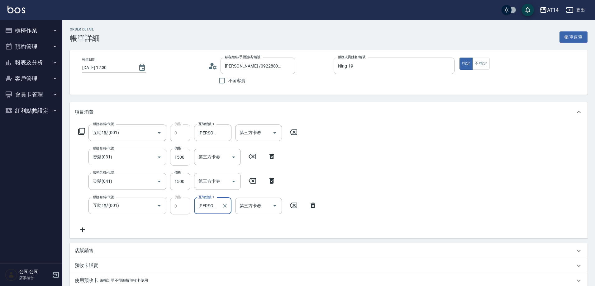
click at [183, 162] on input "1500" at bounding box center [180, 157] width 20 height 17
type input "1"
type input "3"
type input "1900"
type input "7"
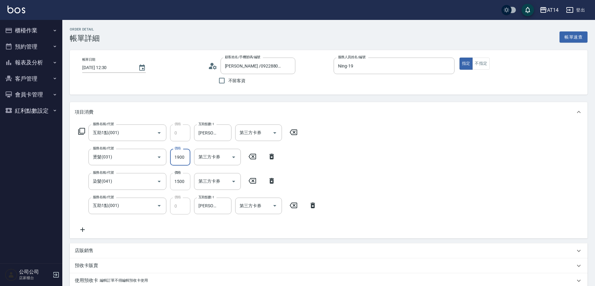
type input "1900"
click at [176, 178] on input "1500" at bounding box center [180, 181] width 20 height 17
type input "1"
type input "4"
type input "130"
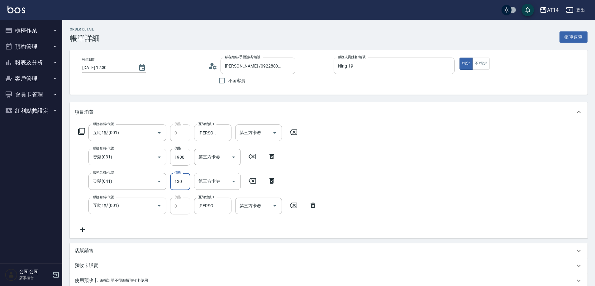
type input "6"
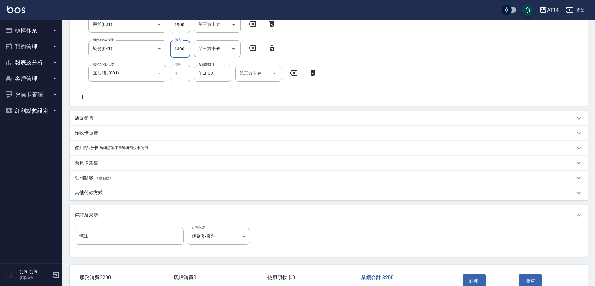
scroll to position [156, 0]
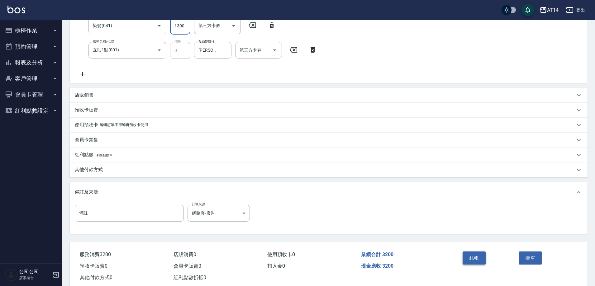
type input "1300"
click at [477, 258] on button "結帳" at bounding box center [473, 258] width 23 height 13
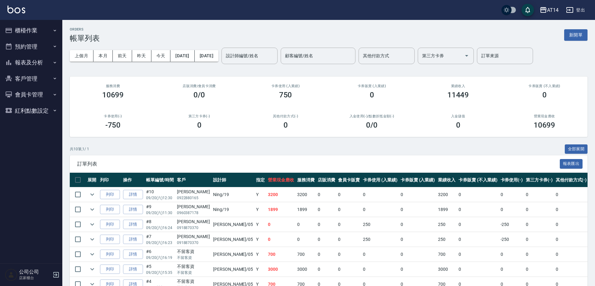
click at [44, 59] on button "報表及分析" at bounding box center [30, 62] width 57 height 16
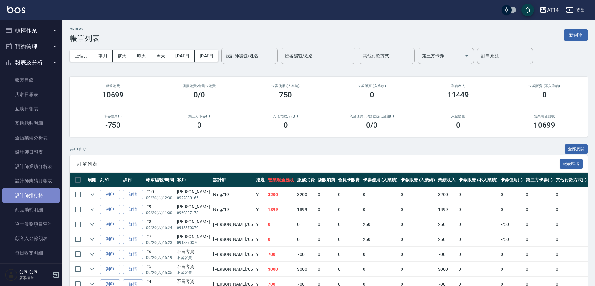
click at [43, 196] on link "設計師排行榜" at bounding box center [30, 195] width 57 height 14
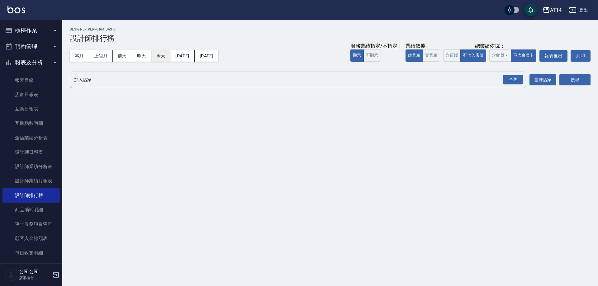
click at [161, 55] on button "今天" at bounding box center [160, 56] width 19 height 12
click at [516, 80] on div "全選" at bounding box center [513, 80] width 20 height 10
click at [566, 82] on button "搜尋" at bounding box center [574, 80] width 31 height 12
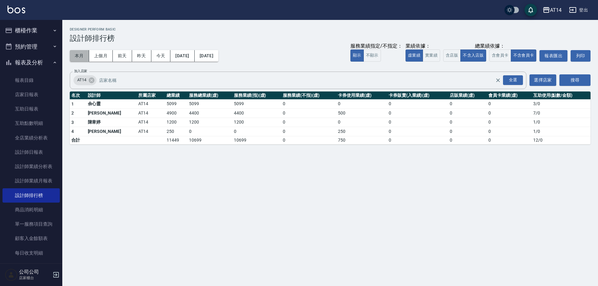
click at [80, 52] on button "本月" at bounding box center [79, 56] width 19 height 12
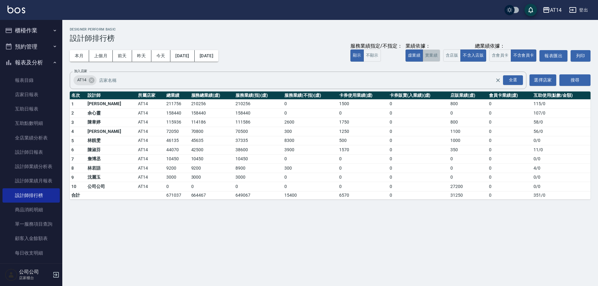
click at [427, 54] on button "實業績" at bounding box center [431, 56] width 17 height 12
click at [417, 54] on button "虛業績" at bounding box center [413, 56] width 17 height 12
click at [85, 56] on button "本月" at bounding box center [79, 56] width 19 height 12
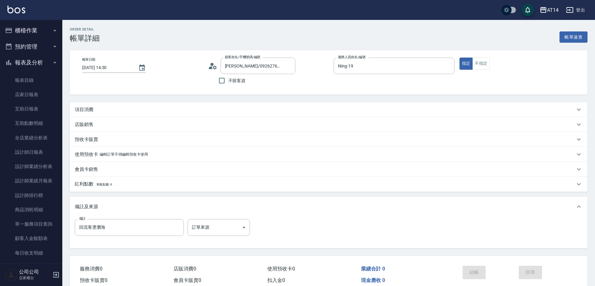
click at [34, 47] on button "預約管理" at bounding box center [30, 47] width 57 height 16
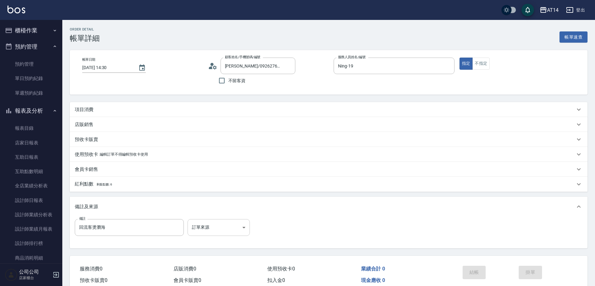
click at [202, 224] on body "AT14 登出 櫃檯作業 打帳單 帳單列表 掛單列表 現金收支登錄 材料自購登錄 每日結帳 排班表 掃碼打卡 預約管理 預約管理 單日預約紀錄 單週預約紀錄 …" at bounding box center [297, 156] width 595 height 313
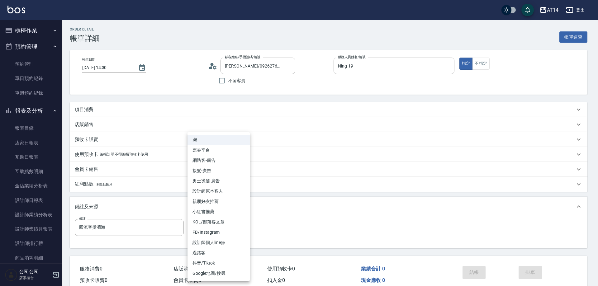
click at [213, 192] on li "設計師原本客人" at bounding box center [218, 191] width 62 height 10
type input "設計師原本客人"
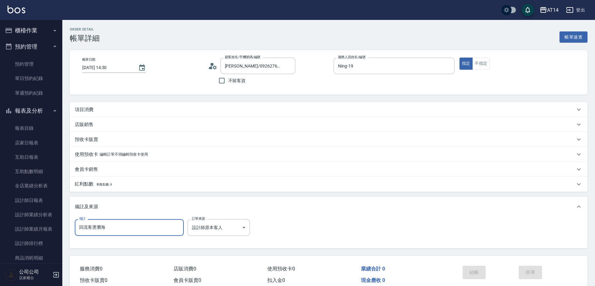
drag, startPoint x: 148, startPoint y: 228, endPoint x: 73, endPoint y: 239, distance: 76.0
click at [75, 239] on div "備註 回流客燙瀏海 備註 訂單來源 設計師原本客人 設計師原本客人 訂單來源" at bounding box center [329, 231] width 508 height 24
type input "五碼92216"
click at [97, 109] on div "項目消費" at bounding box center [325, 110] width 500 height 7
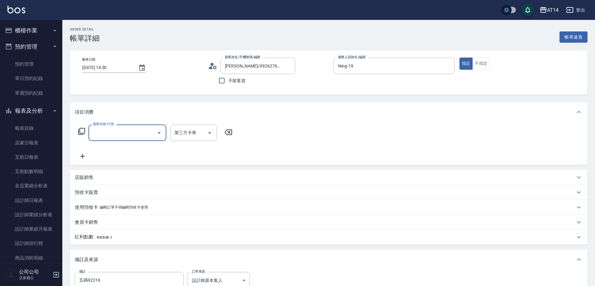
click at [111, 133] on input "服務名稱/代號" at bounding box center [122, 132] width 63 height 11
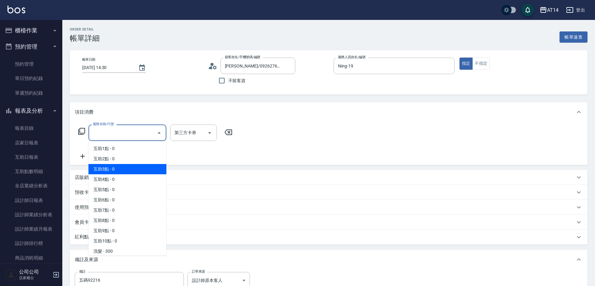
click at [129, 167] on span "互助3點 - 0" at bounding box center [127, 169] width 78 height 10
type input "互助3點(003)"
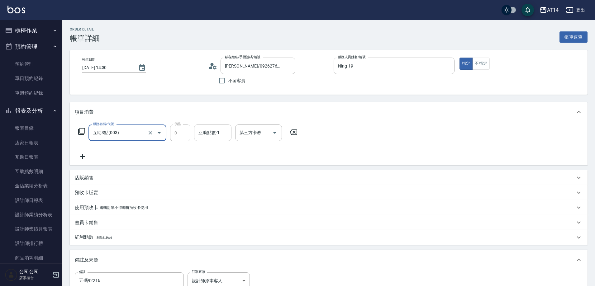
click at [204, 137] on input "互助點數-1" at bounding box center [213, 132] width 32 height 11
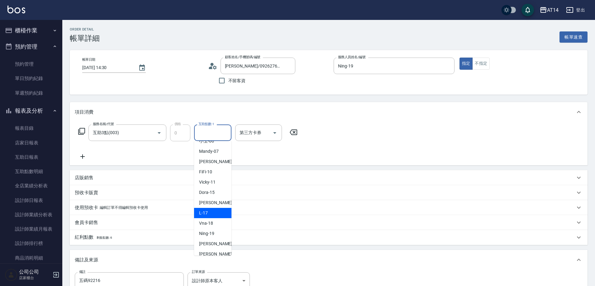
scroll to position [62, 0]
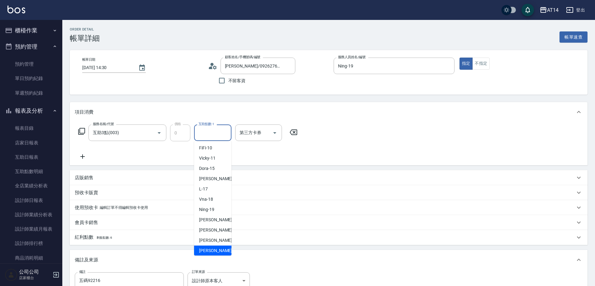
click at [211, 250] on span "楊明月 -63" at bounding box center [218, 251] width 39 height 7
type input "楊明月-63"
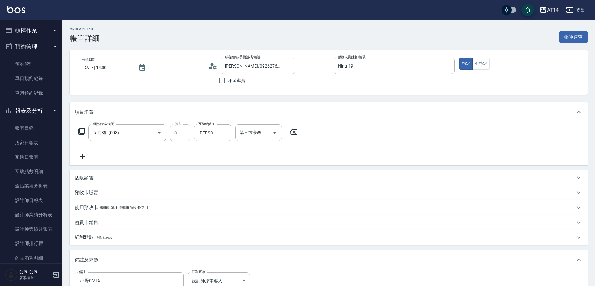
click at [83, 153] on icon at bounding box center [83, 156] width 16 height 7
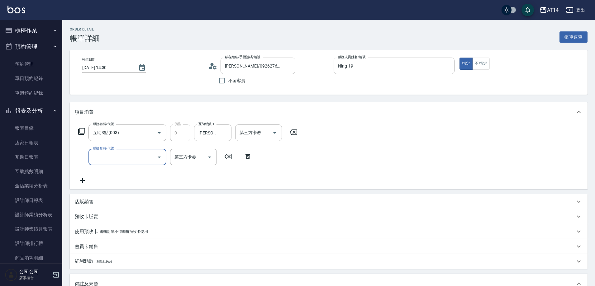
click at [99, 155] on input "服務名稱/代號" at bounding box center [122, 157] width 63 height 11
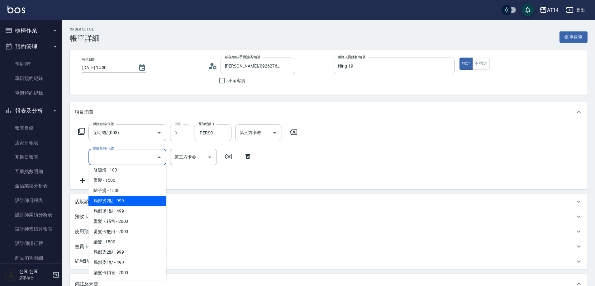
scroll to position [156, 0]
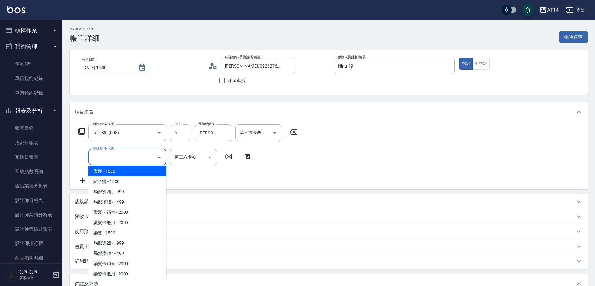
click at [122, 174] on span "燙髮 - 1500" at bounding box center [127, 171] width 78 height 10
type input "3"
type input "燙髮(031)"
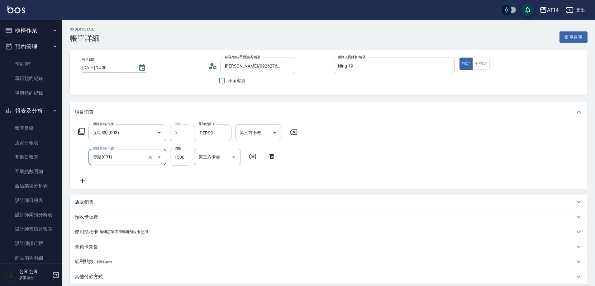
click at [180, 155] on input "1500" at bounding box center [180, 157] width 20 height 17
type input "1"
type input "0"
type input "1300"
type input "3"
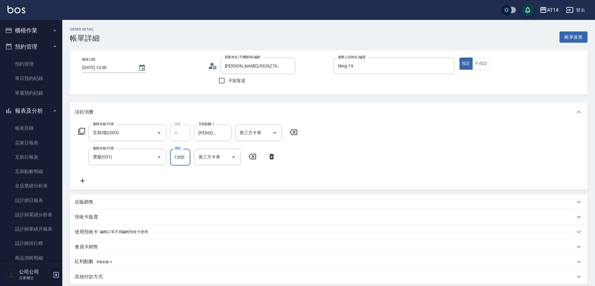
type input "1300"
click at [85, 181] on icon at bounding box center [83, 180] width 16 height 7
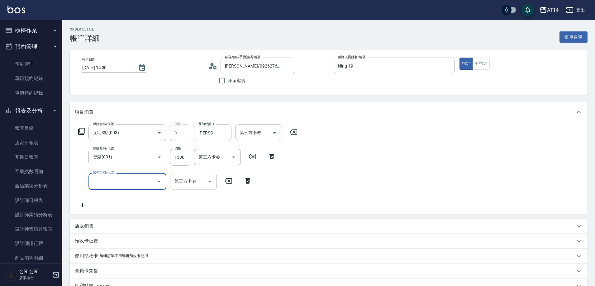
click at [101, 183] on input "服務名稱/代號" at bounding box center [122, 181] width 63 height 11
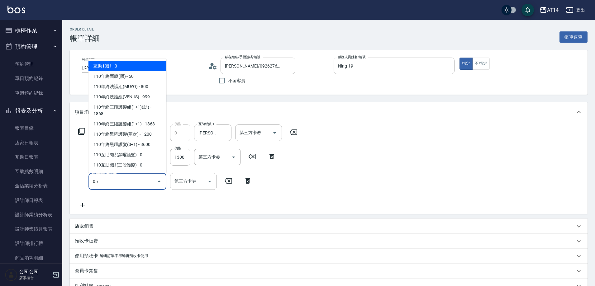
type input "051"
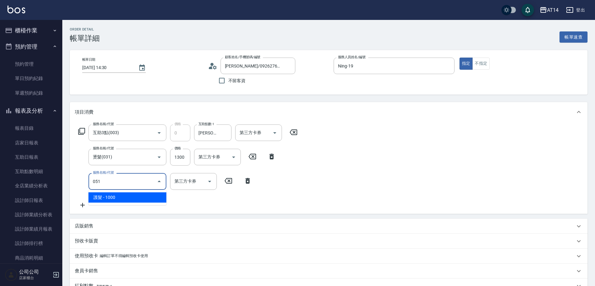
type input "5"
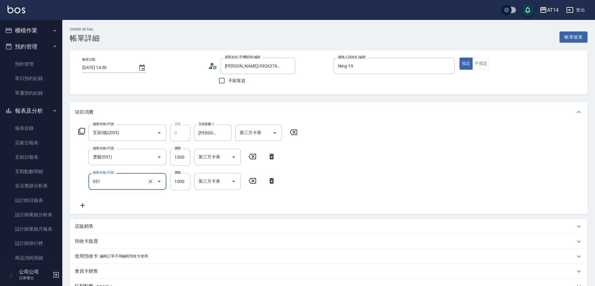
type input "護髮(051)"
click at [190, 182] on input "1000" at bounding box center [180, 181] width 20 height 17
type input "2"
type input "3"
type input "2600"
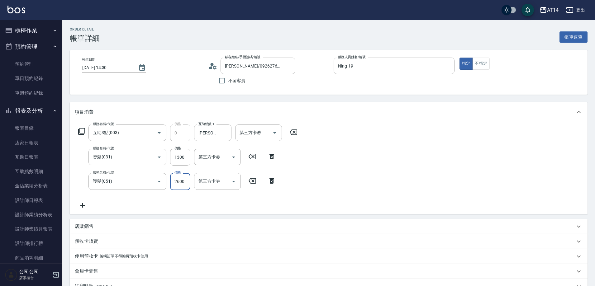
type input "8"
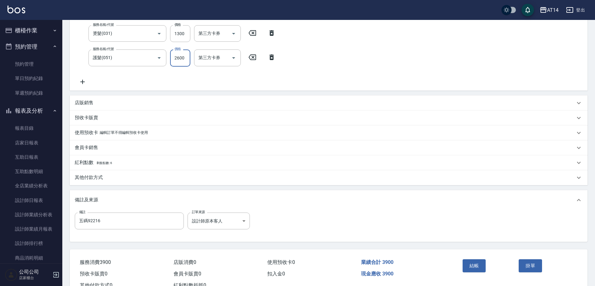
scroll to position [125, 0]
type input "2600"
click at [104, 177] on div "其他付款方式" at bounding box center [325, 176] width 500 height 7
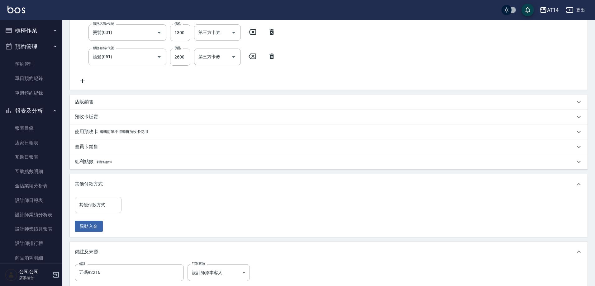
click at [106, 200] on input "其他付款方式" at bounding box center [98, 205] width 41 height 11
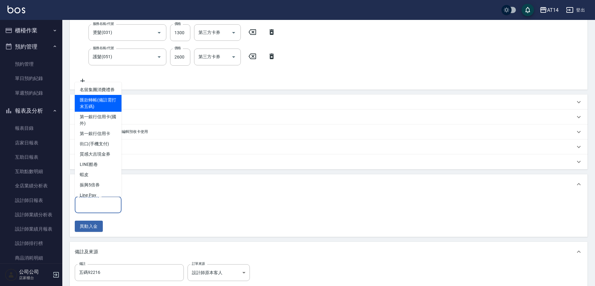
click at [97, 111] on span "匯款轉帳(備註需打末五碼)" at bounding box center [98, 103] width 47 height 17
type input "匯款轉帳(備註需打末五碼)"
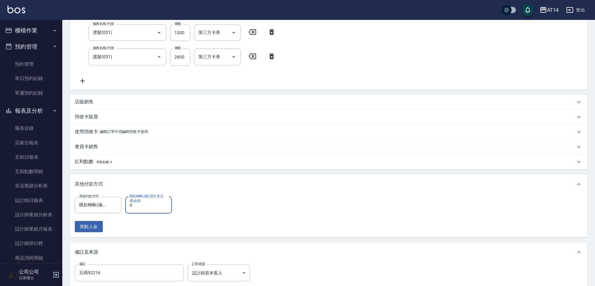
click at [149, 206] on input "0" at bounding box center [148, 205] width 47 height 17
type input "900"
type input "6"
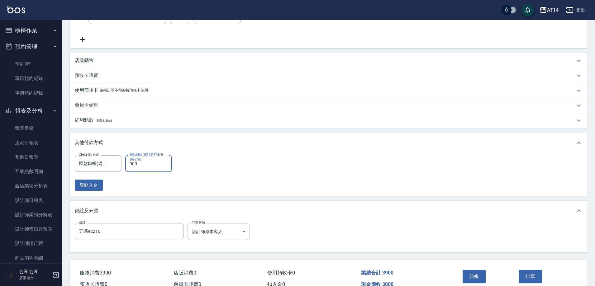
scroll to position [200, 0]
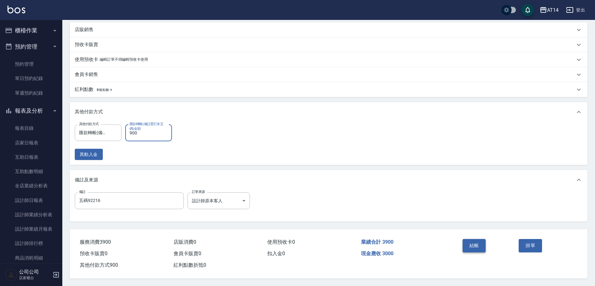
type input "900"
click at [467, 242] on button "結帳" at bounding box center [473, 245] width 23 height 13
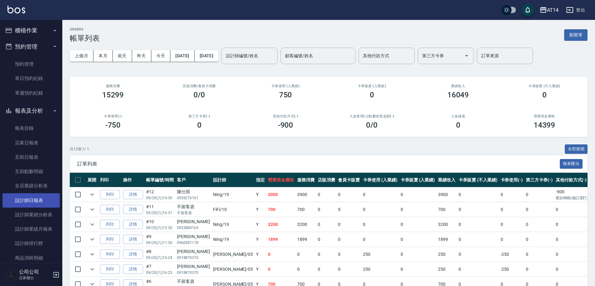
click at [33, 201] on link "設計師日報表" at bounding box center [30, 200] width 57 height 14
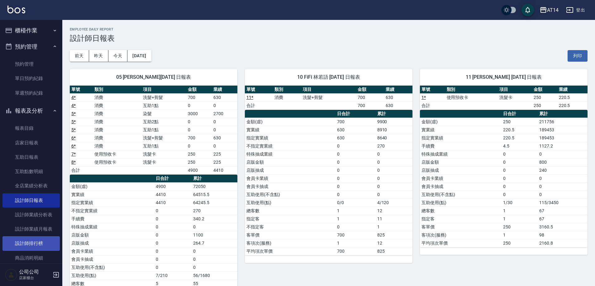
click at [44, 238] on link "設計師排行榜" at bounding box center [30, 243] width 57 height 14
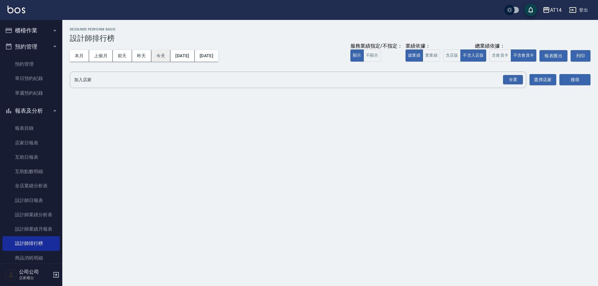
click at [166, 55] on button "今天" at bounding box center [160, 56] width 19 height 12
click at [512, 80] on div "全選" at bounding box center [513, 80] width 20 height 10
click at [570, 79] on button "搜尋" at bounding box center [574, 80] width 31 height 12
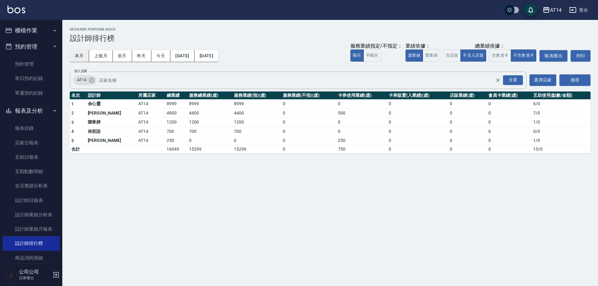
click at [81, 56] on button "本月" at bounding box center [79, 56] width 19 height 12
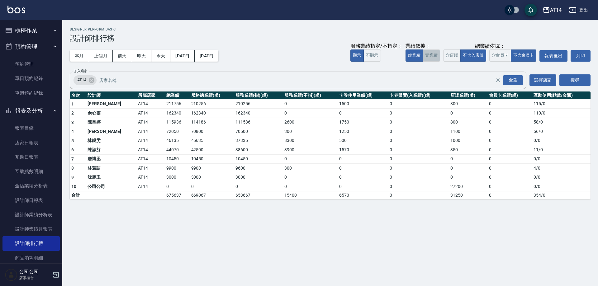
click at [429, 53] on button "實業績" at bounding box center [431, 56] width 17 height 12
click at [421, 55] on button "虛業績" at bounding box center [413, 56] width 17 height 12
click at [33, 29] on button "櫃檯作業" at bounding box center [30, 30] width 57 height 16
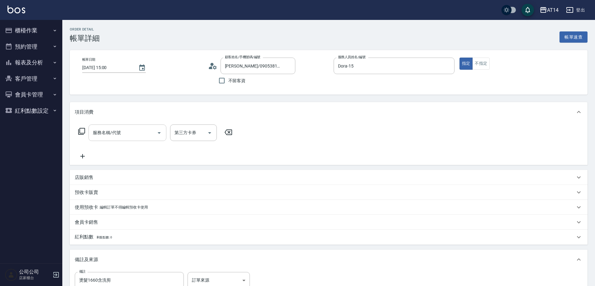
click at [128, 126] on div "服務名稱/代號" at bounding box center [127, 133] width 78 height 17
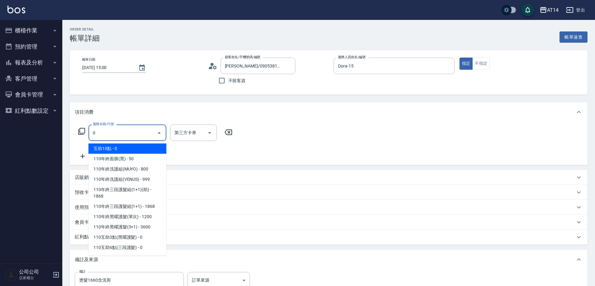
scroll to position [2, 0]
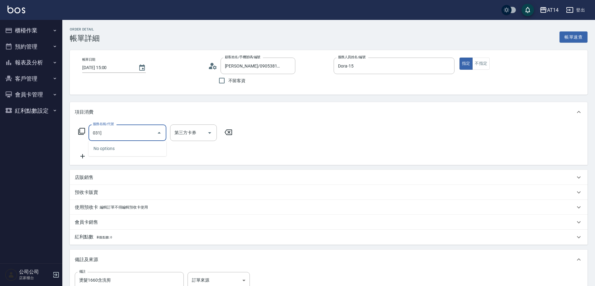
type input "031"
type input "3"
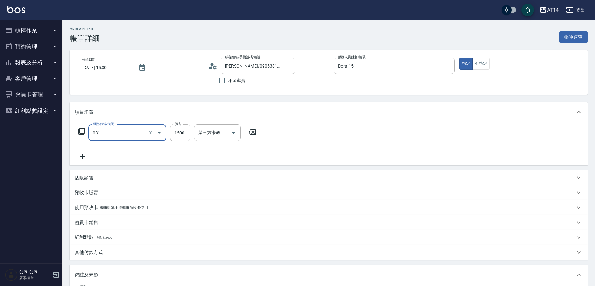
type input "燙髮(031)"
type input "0"
type input "1960"
type input "4"
type input "1960"
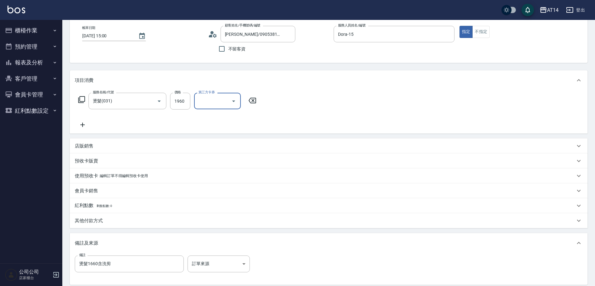
scroll to position [62, 0]
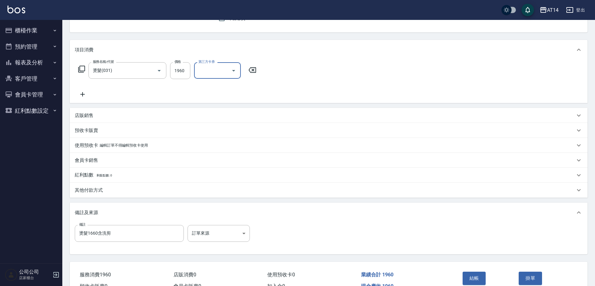
click at [199, 243] on div "備註 燙髮1660含洗剪 備註 訂單來源 ​ 訂單來源" at bounding box center [329, 237] width 508 height 24
click at [208, 237] on body "AT14 登出 櫃檯作業 打帳單 帳單列表 掛單列表 現金收支登錄 材料自購登錄 每日結帳 排班表 掃碼打卡 預約管理 預約管理 單日預約紀錄 單週預約紀錄 …" at bounding box center [299, 128] width 598 height 381
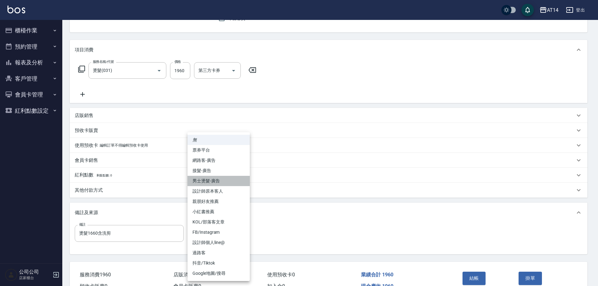
click at [216, 184] on li "男士燙髮-廣告" at bounding box center [218, 181] width 62 height 10
type input "男士燙髮-廣告"
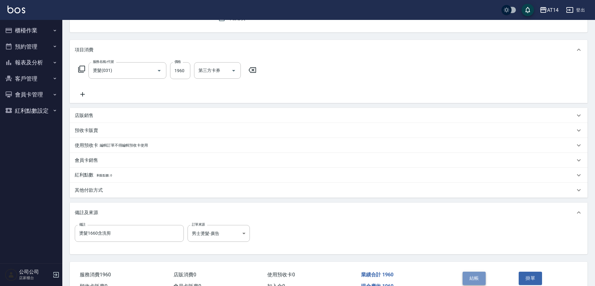
click at [470, 277] on button "結帳" at bounding box center [473, 278] width 23 height 13
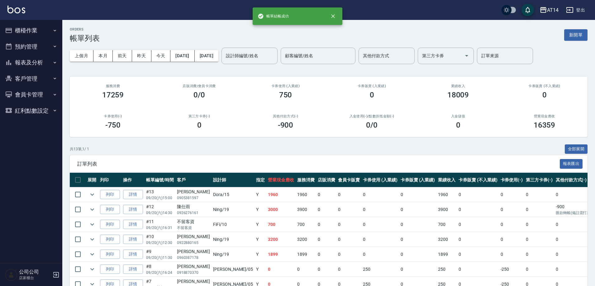
click at [15, 59] on button "報表及分析" at bounding box center [30, 62] width 57 height 16
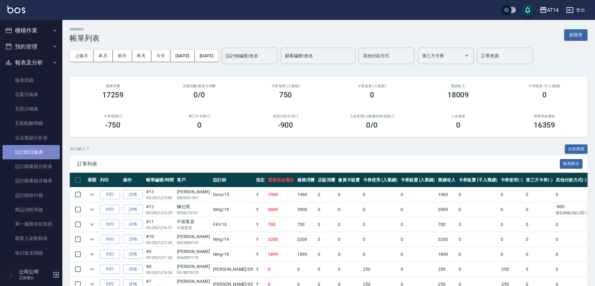
click at [45, 151] on link "設計師日報表" at bounding box center [30, 152] width 57 height 14
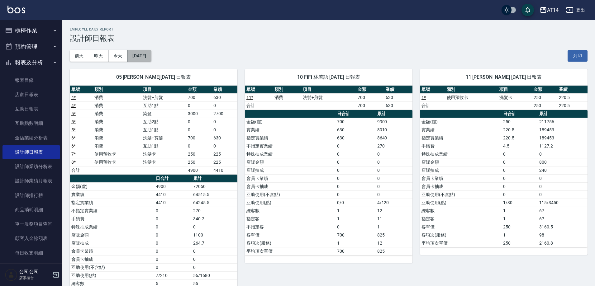
click at [146, 59] on button "[DATE]" at bounding box center [139, 56] width 24 height 12
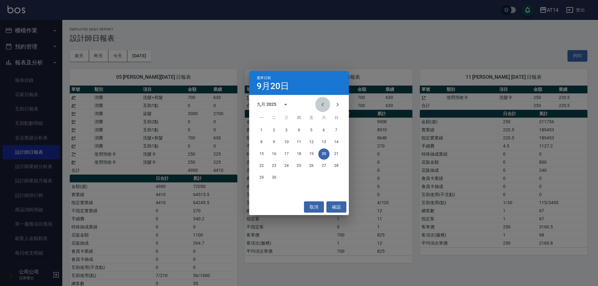
click at [321, 104] on icon "Previous month" at bounding box center [322, 104] width 7 height 7
click at [288, 166] on button "20" at bounding box center [286, 165] width 11 height 11
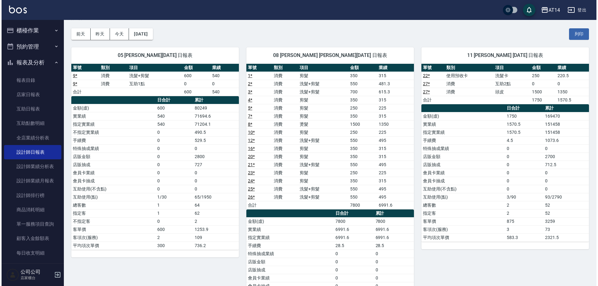
scroll to position [13, 0]
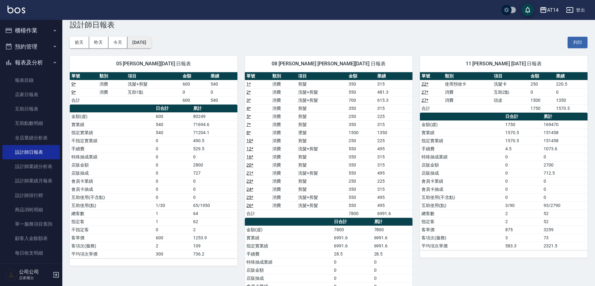
click at [151, 40] on button "[DATE]" at bounding box center [139, 43] width 24 height 12
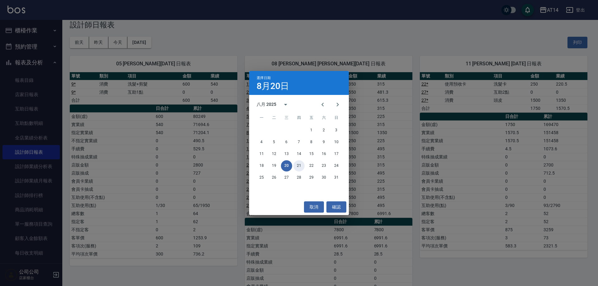
click at [297, 165] on button "21" at bounding box center [298, 165] width 11 height 11
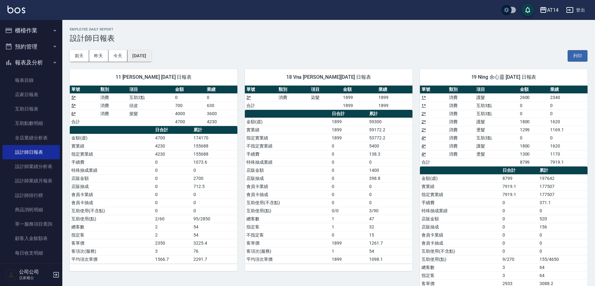
click at [151, 57] on button "[DATE]" at bounding box center [139, 56] width 24 height 12
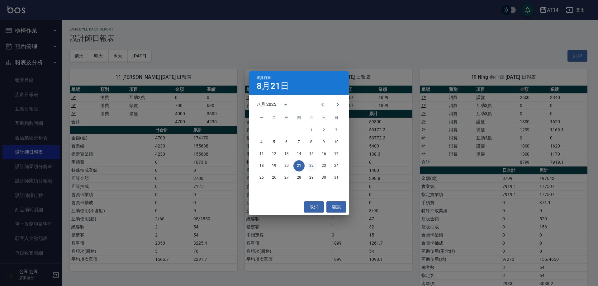
click at [310, 167] on button "22" at bounding box center [311, 165] width 11 height 11
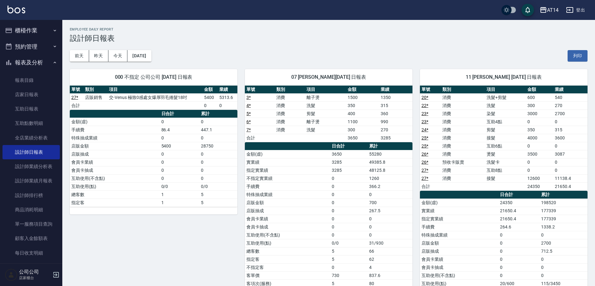
click at [39, 31] on button "櫃檯作業" at bounding box center [30, 30] width 57 height 16
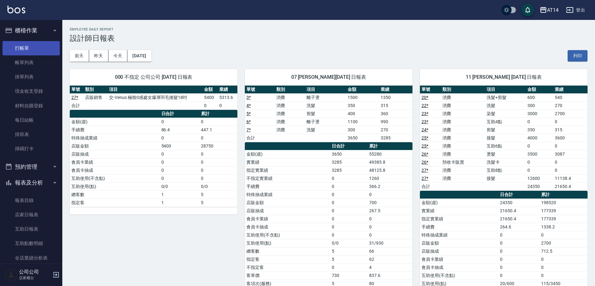
click at [44, 54] on link "打帳單" at bounding box center [30, 48] width 57 height 14
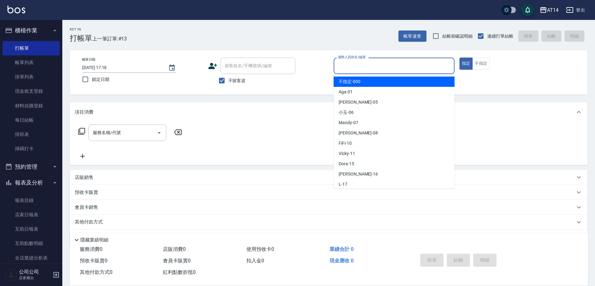
click at [360, 70] on input "服務人員姓名/編號" at bounding box center [393, 65] width 115 height 11
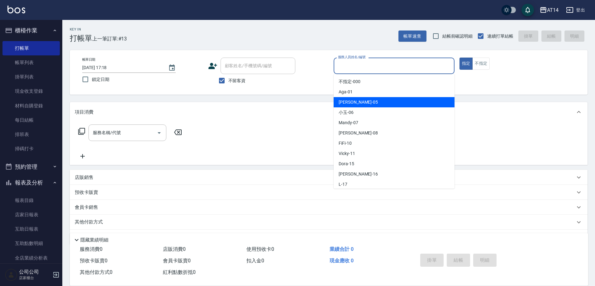
click at [343, 102] on span "Patty -05" at bounding box center [358, 102] width 39 height 7
type input "Patty-05"
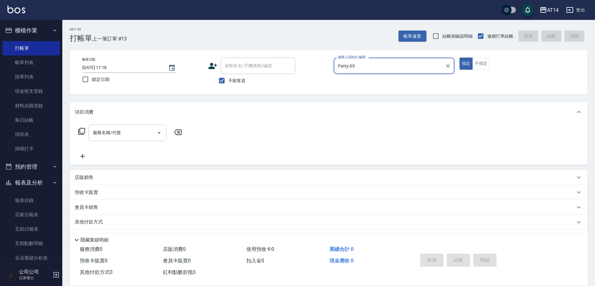
click at [132, 129] on input "服務名稱/代號" at bounding box center [122, 132] width 63 height 11
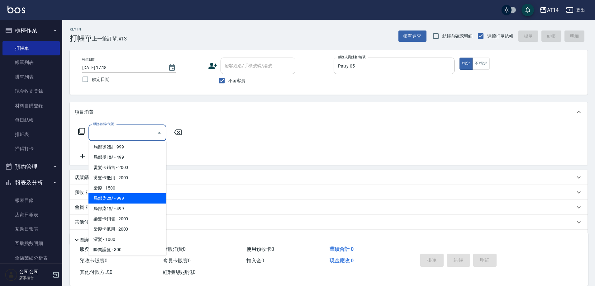
scroll to position [187, 0]
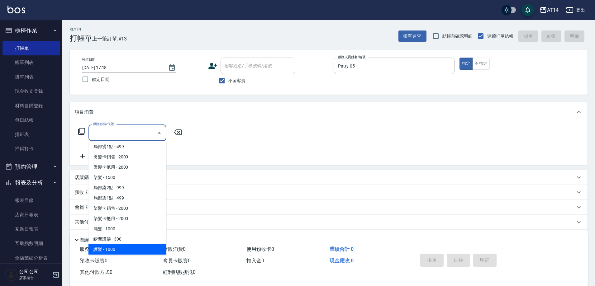
click at [127, 246] on span "護髮 - 1000" at bounding box center [127, 249] width 78 height 10
type input "護髮(051)"
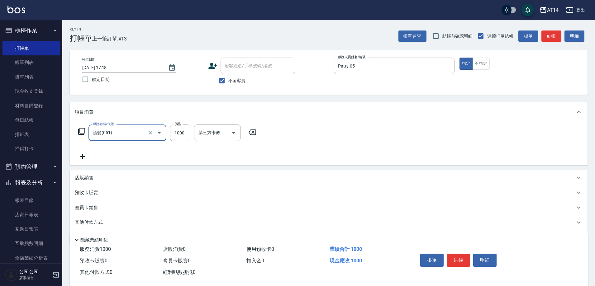
click at [83, 156] on icon at bounding box center [82, 156] width 4 height 4
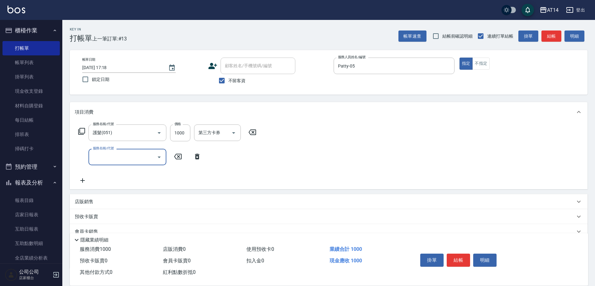
click at [109, 158] on input "服務名稱/代號" at bounding box center [122, 157] width 63 height 11
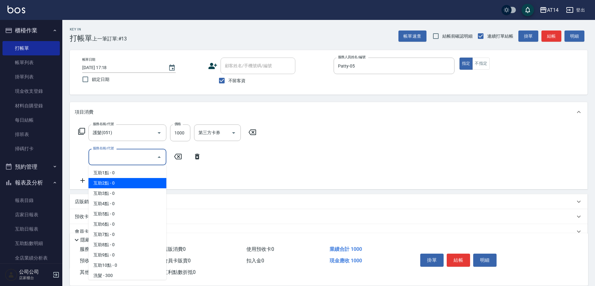
click at [108, 183] on span "互助2點 - 0" at bounding box center [127, 183] width 78 height 10
type input "互助2點(002)"
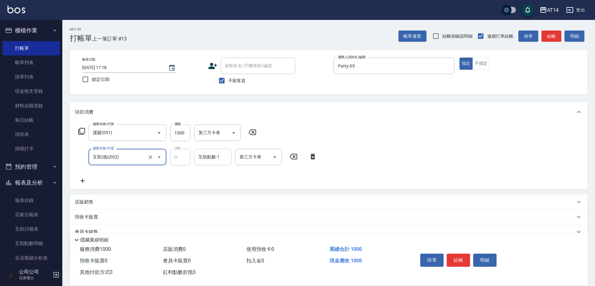
click at [206, 158] on div "互助點數-1 互助點數-1" at bounding box center [212, 157] width 37 height 17
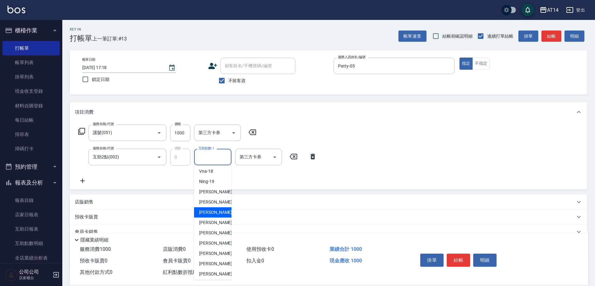
scroll to position [116, 0]
click at [212, 260] on span "[PERSON_NAME]-67" at bounding box center [218, 262] width 39 height 7
type input "[PERSON_NAME]-67"
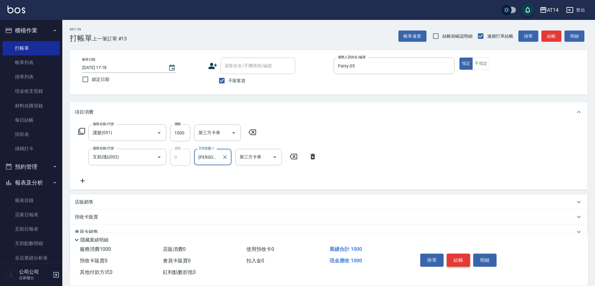
click at [461, 256] on button "結帳" at bounding box center [458, 260] width 23 height 13
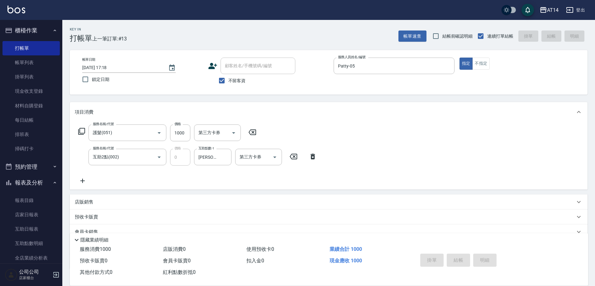
type input "[DATE] 17:34"
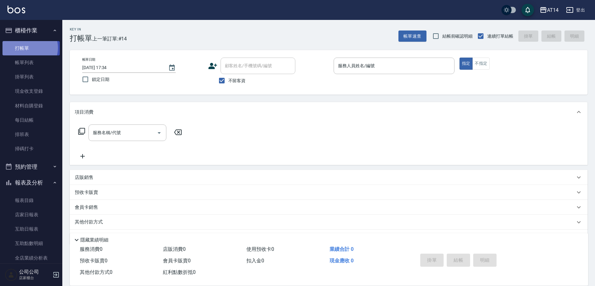
click at [29, 48] on link "打帳單" at bounding box center [30, 48] width 57 height 14
